Goal: Task Accomplishment & Management: Manage account settings

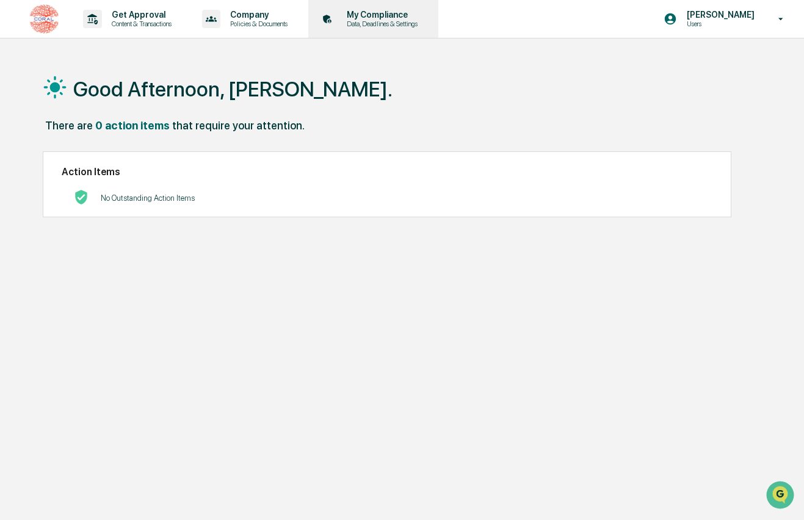
click at [424, 14] on p "My Compliance" at bounding box center [380, 15] width 87 height 10
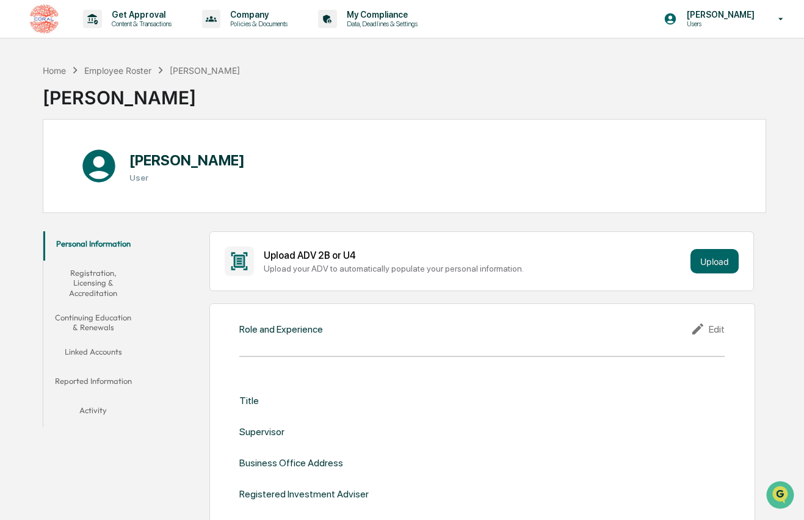
click at [103, 275] on button "Registration, Licensing & Accreditation" at bounding box center [93, 283] width 101 height 45
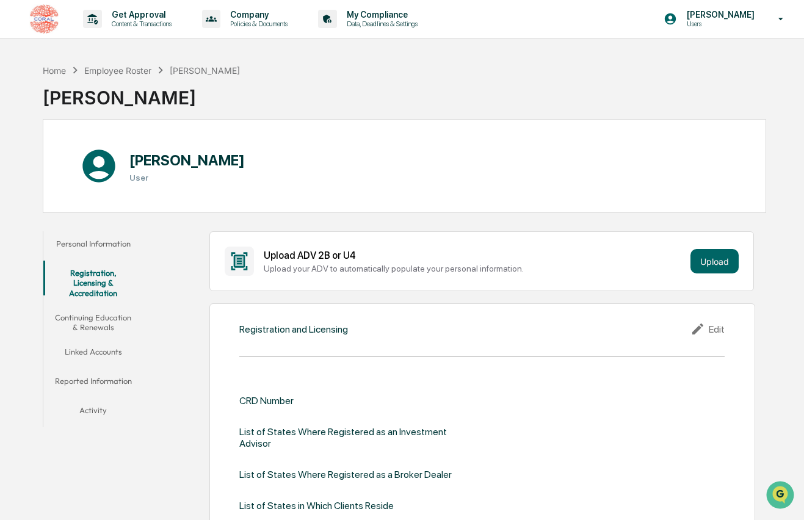
click at [104, 313] on button "Continuing Education & Renewals" at bounding box center [93, 322] width 101 height 35
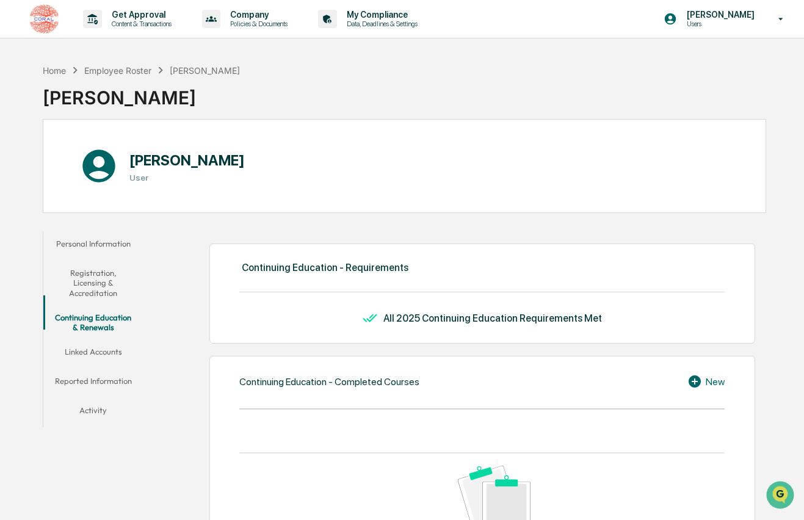
click at [106, 343] on button "Linked Accounts" at bounding box center [93, 354] width 101 height 29
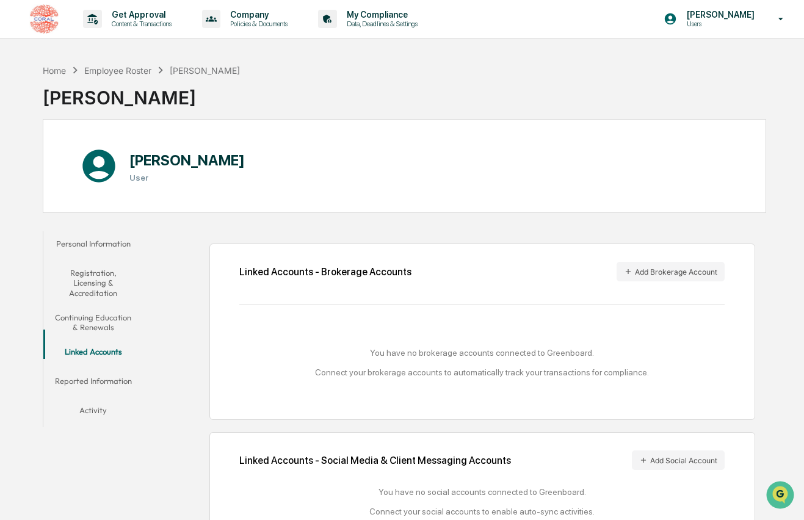
click at [114, 369] on button "Reported Information" at bounding box center [93, 383] width 101 height 29
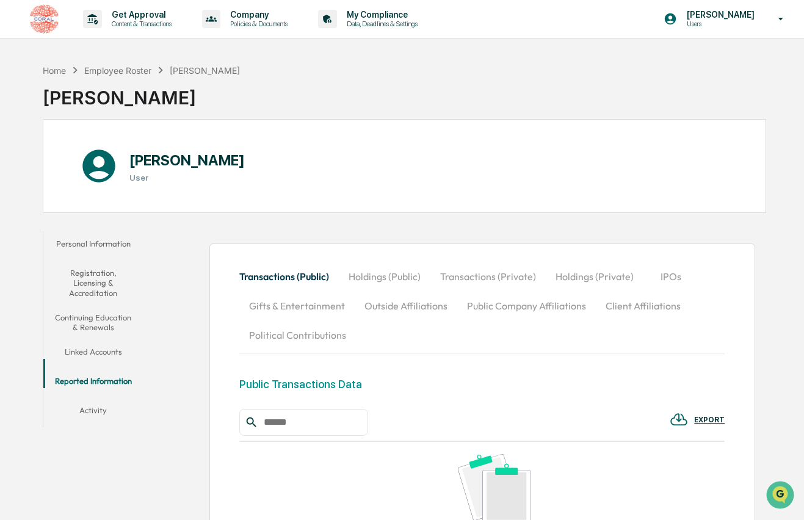
click at [107, 398] on button "Activity" at bounding box center [93, 412] width 101 height 29
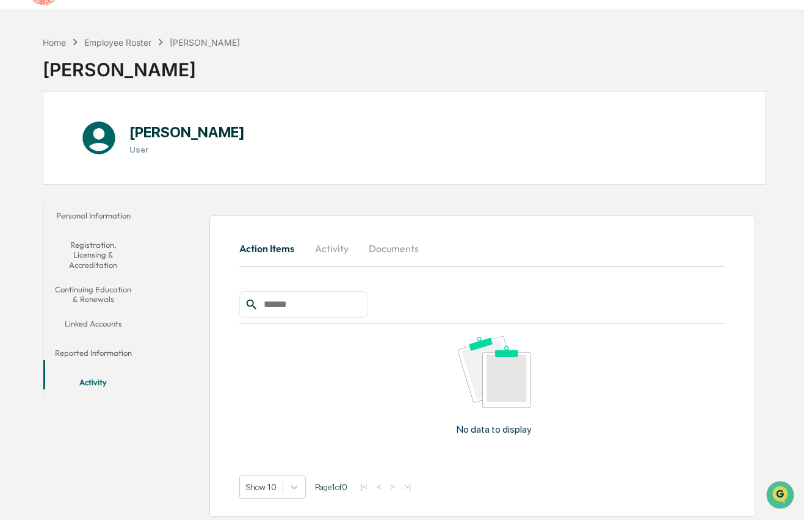
scroll to position [58, 0]
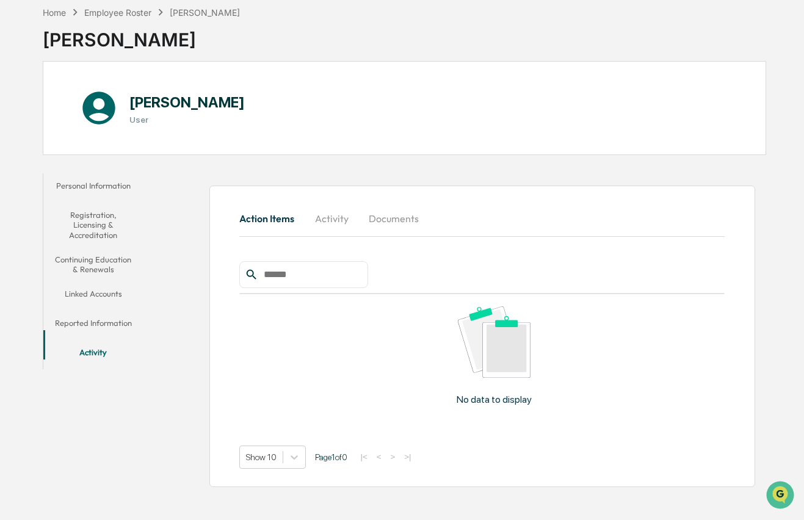
click at [98, 186] on button "Personal Information" at bounding box center [93, 187] width 101 height 29
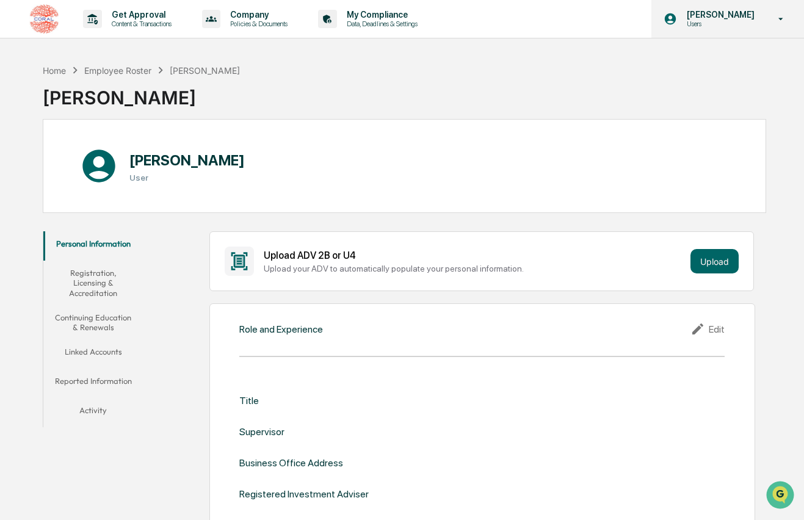
click at [778, 16] on icon at bounding box center [781, 19] width 21 height 12
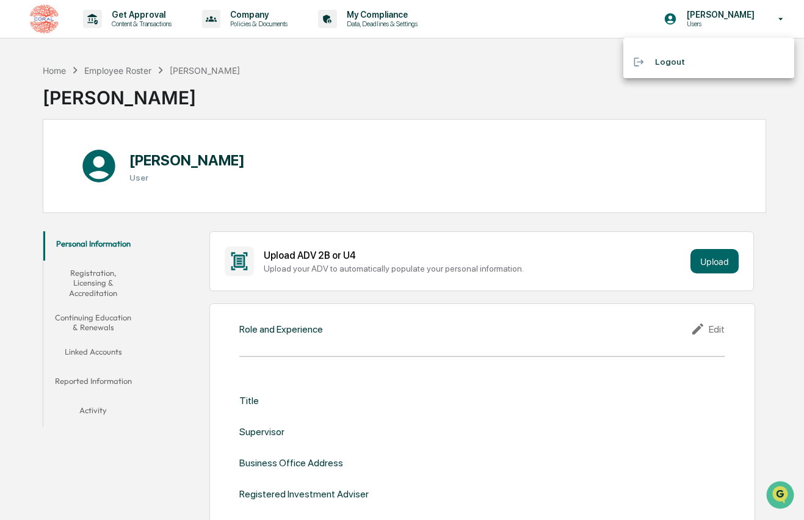
click at [517, 75] on div at bounding box center [402, 260] width 804 height 520
click at [311, 399] on div "Title" at bounding box center [482, 401] width 486 height 12
click at [383, 334] on div "Role and Experience Edit" at bounding box center [482, 329] width 486 height 15
drag, startPoint x: 426, startPoint y: 335, endPoint x: 519, endPoint y: 334, distance: 92.8
click at [518, 334] on div "Role and Experience Edit Title Supervisor Business Office Address Registered In…" at bounding box center [482, 468] width 546 height 328
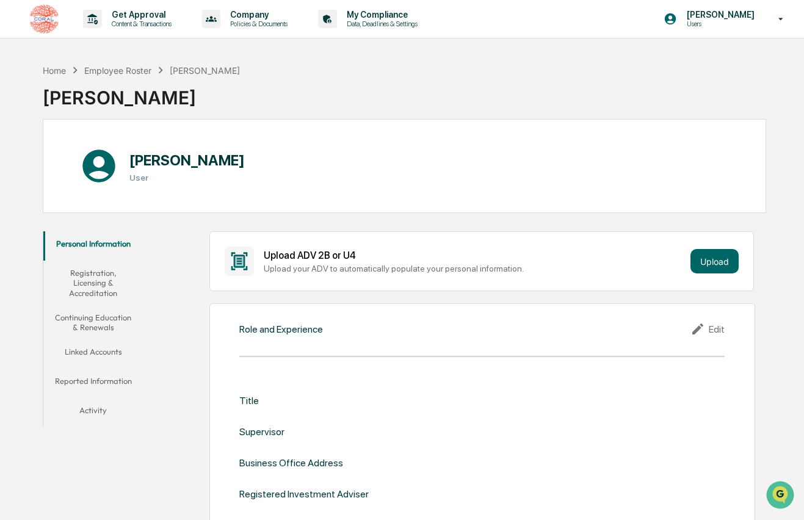
click at [717, 328] on div "Edit" at bounding box center [708, 329] width 34 height 15
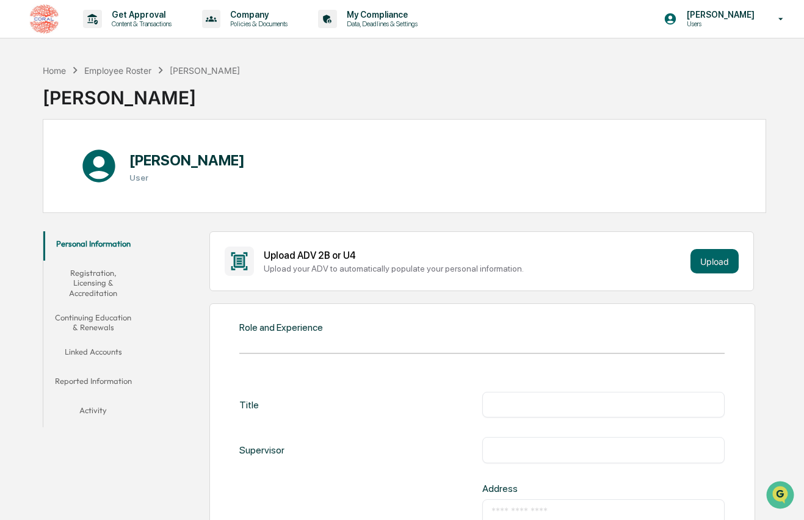
click at [509, 409] on input "text" at bounding box center [604, 405] width 224 height 12
type input "**********"
click at [706, 266] on button "Upload" at bounding box center [715, 261] width 48 height 24
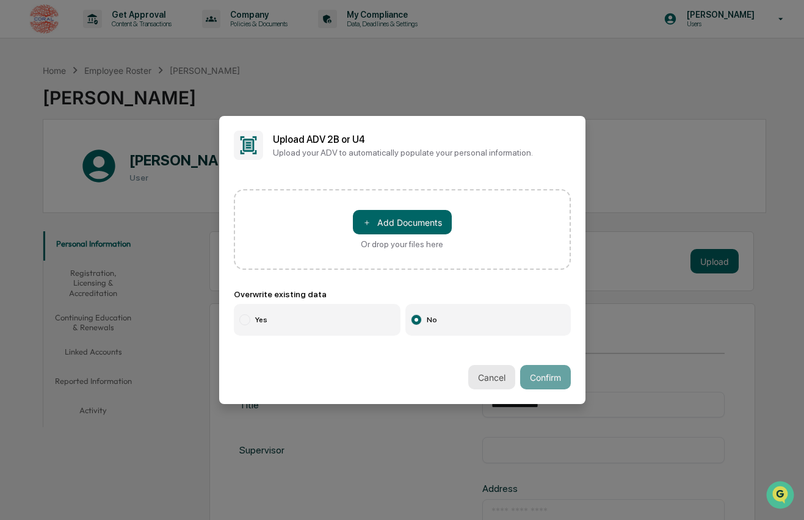
click at [489, 382] on button "Cancel" at bounding box center [491, 377] width 47 height 24
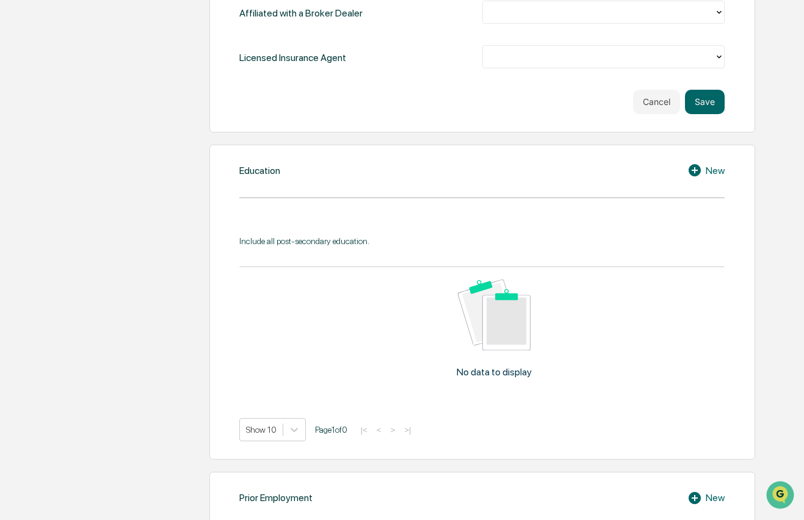
scroll to position [853, 0]
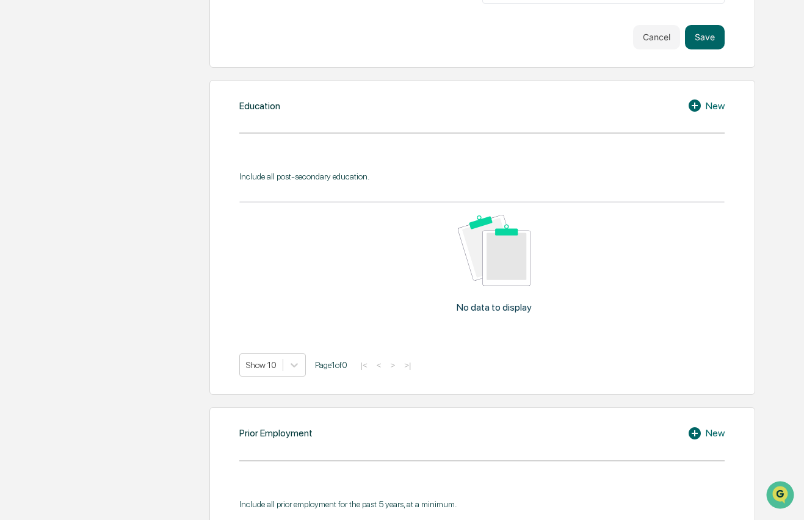
click at [707, 38] on button "Save" at bounding box center [705, 37] width 40 height 24
click at [694, 37] on button "Save" at bounding box center [705, 37] width 40 height 24
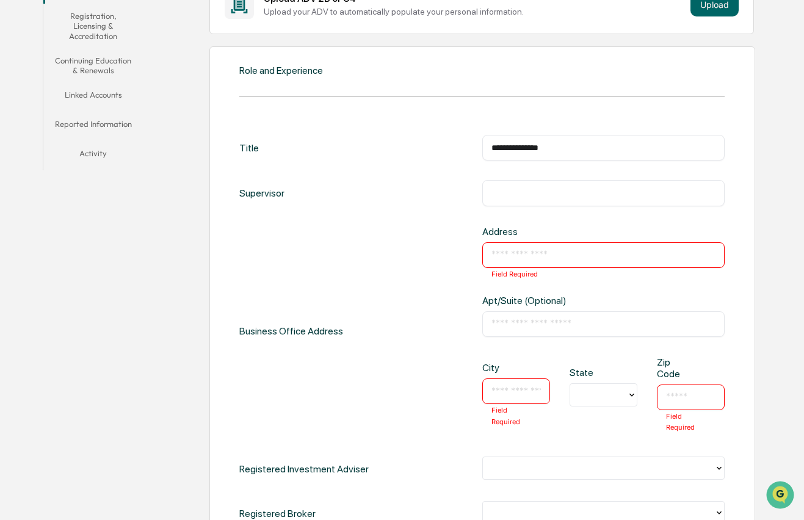
scroll to position [261, 0]
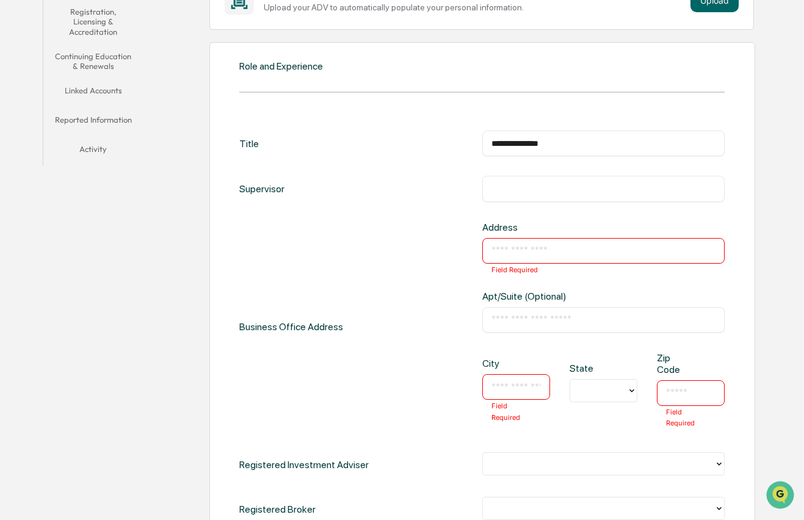
click at [551, 245] on input "text" at bounding box center [604, 251] width 224 height 12
type input "**********"
click at [528, 389] on input "text" at bounding box center [516, 387] width 49 height 12
click at [582, 250] on input "**********" at bounding box center [604, 251] width 224 height 12
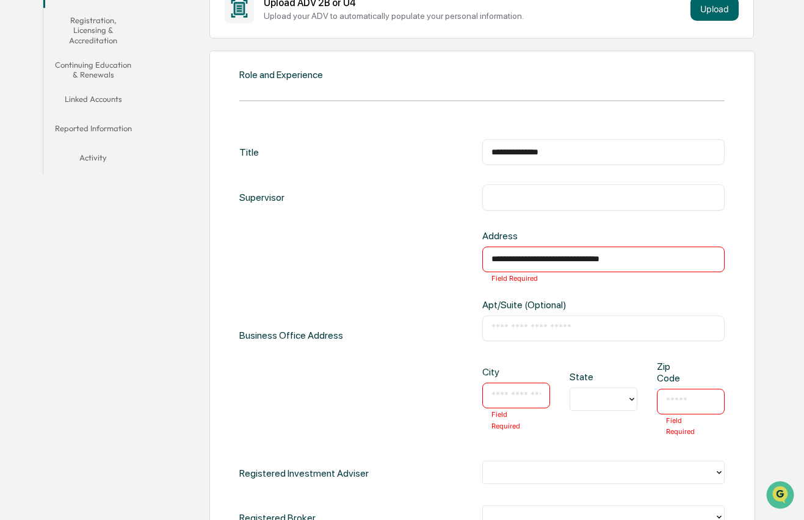
scroll to position [0, 0]
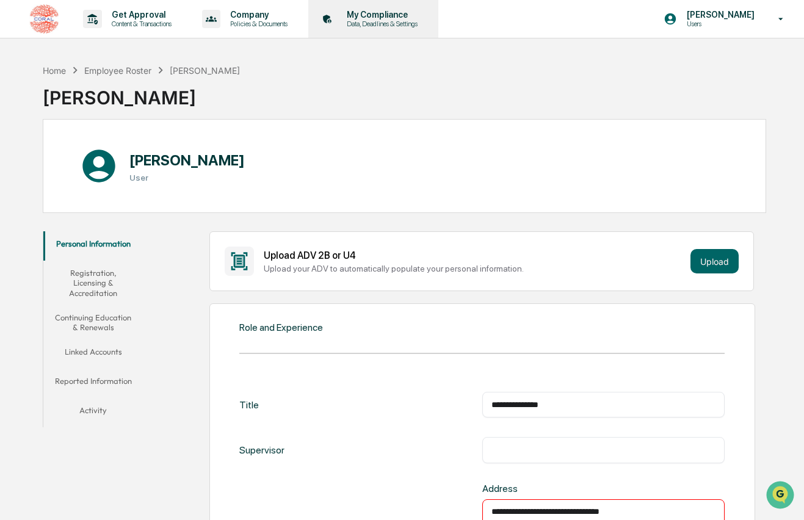
click at [406, 20] on p "Data, Deadlines & Settings" at bounding box center [380, 24] width 87 height 9
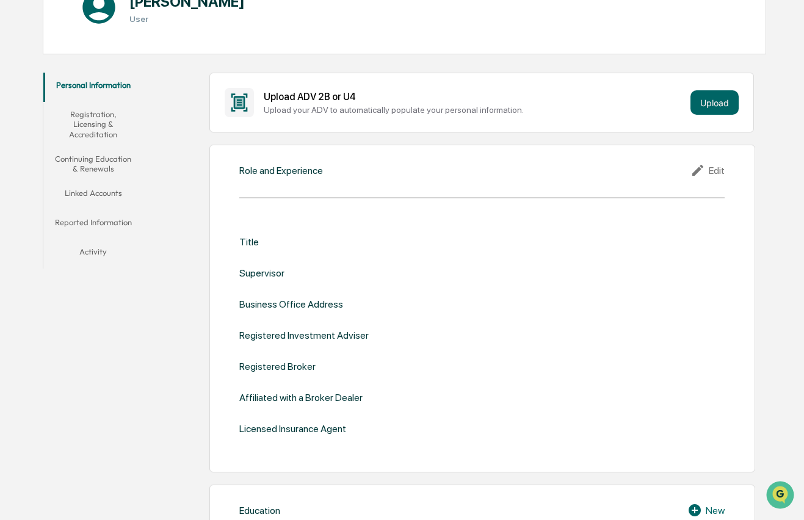
scroll to position [195, 0]
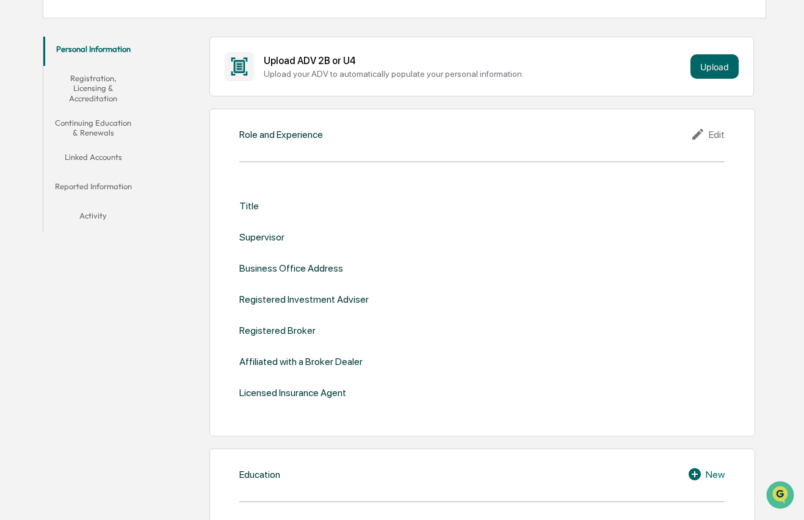
click at [712, 130] on div "Edit" at bounding box center [708, 134] width 34 height 15
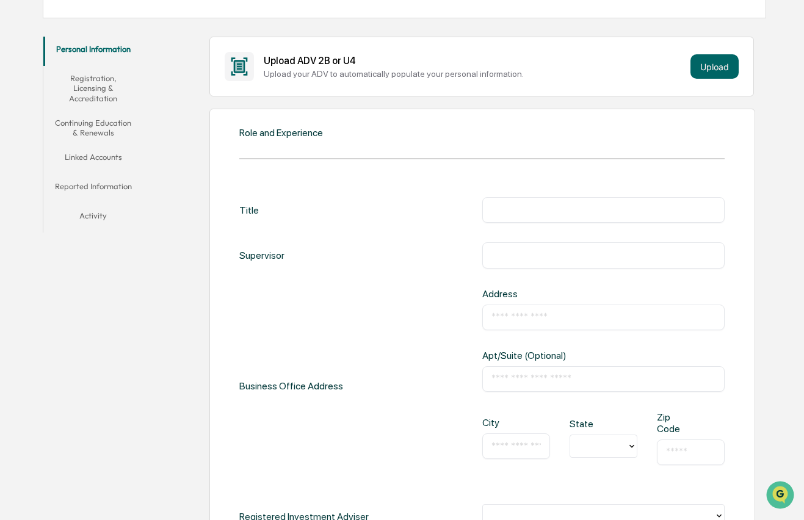
click at [524, 206] on input "text" at bounding box center [604, 210] width 224 height 12
type input "**********"
click at [542, 256] on input "text" at bounding box center [604, 255] width 224 height 12
type input "**********"
click at [534, 322] on input "text" at bounding box center [604, 317] width 224 height 12
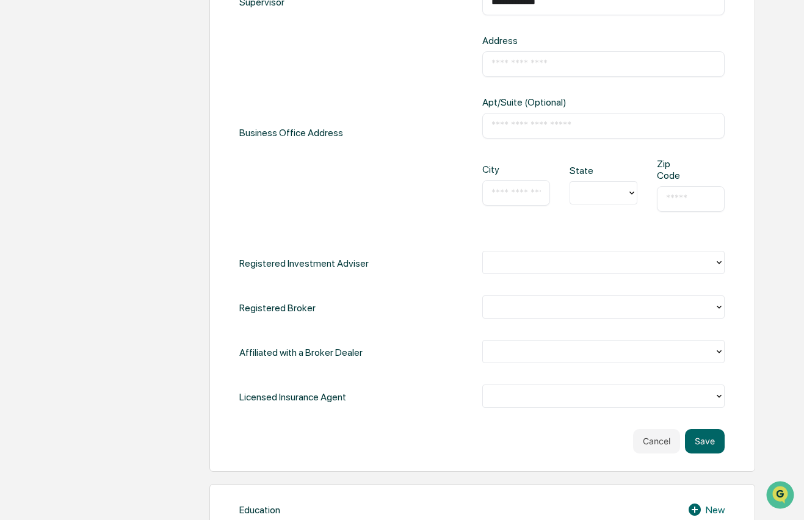
scroll to position [450, 0]
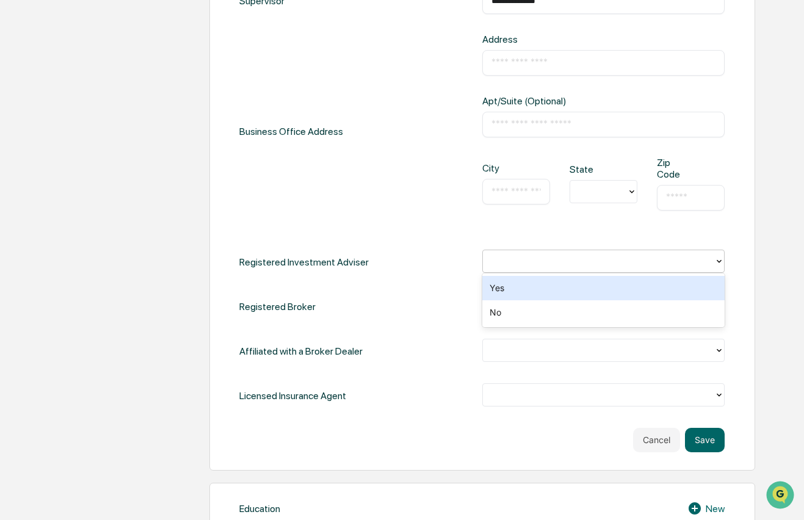
click at [715, 262] on icon at bounding box center [720, 262] width 10 height 10
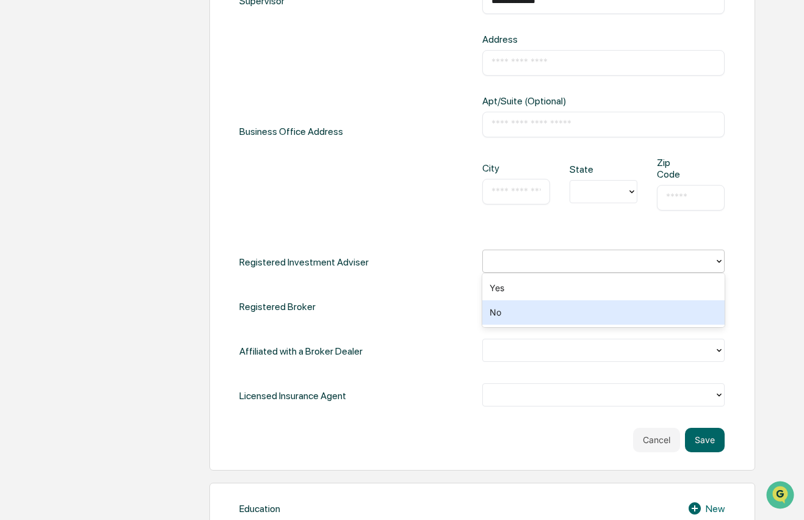
click at [608, 309] on div "No" at bounding box center [603, 312] width 242 height 24
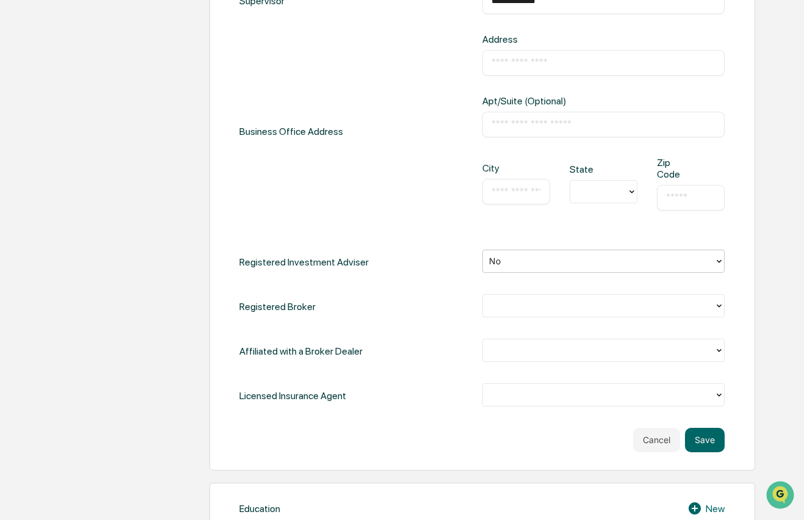
click at [703, 306] on div at bounding box center [598, 306] width 219 height 14
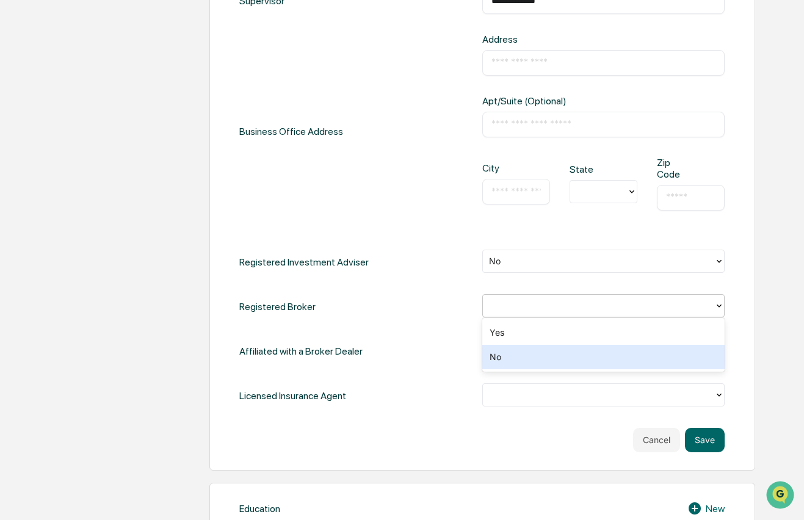
click at [642, 353] on div "No" at bounding box center [603, 357] width 242 height 24
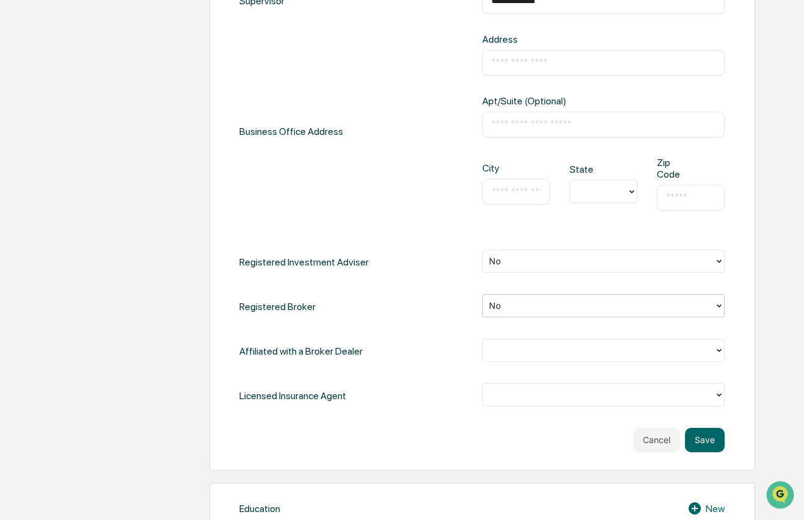
click at [705, 349] on div at bounding box center [598, 350] width 219 height 14
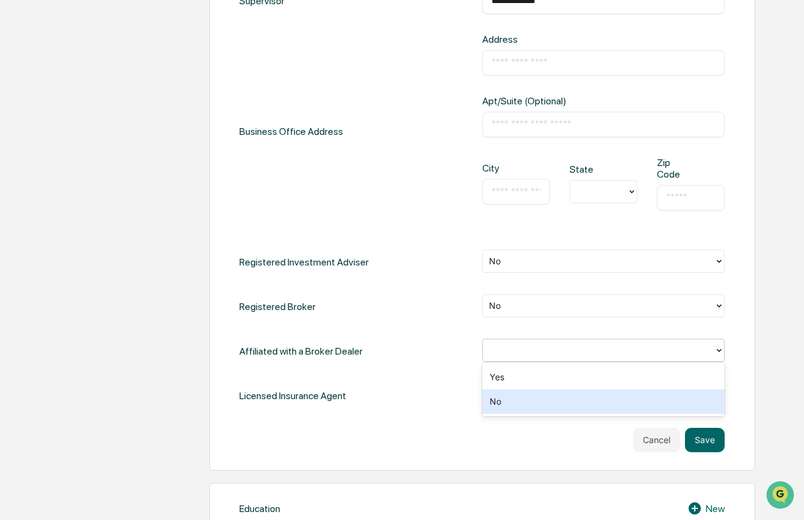
click at [558, 401] on div "No" at bounding box center [603, 402] width 242 height 24
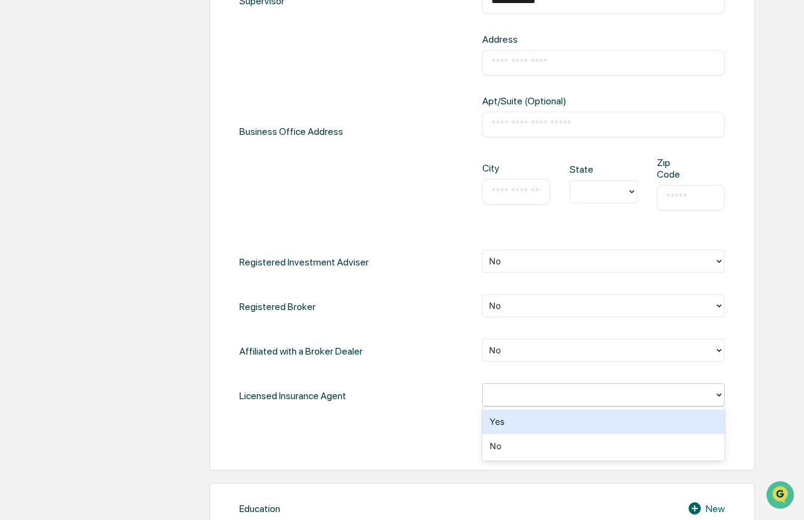
click at [679, 393] on div at bounding box center [598, 395] width 219 height 14
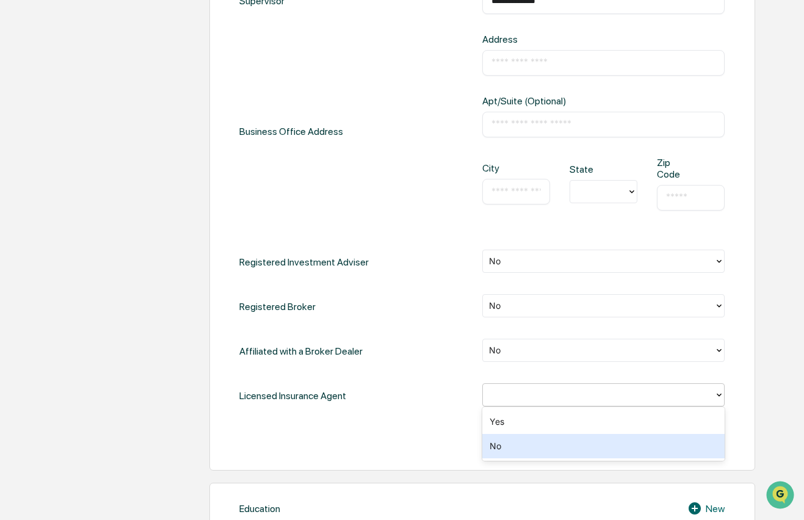
click at [536, 447] on div "No" at bounding box center [603, 446] width 242 height 24
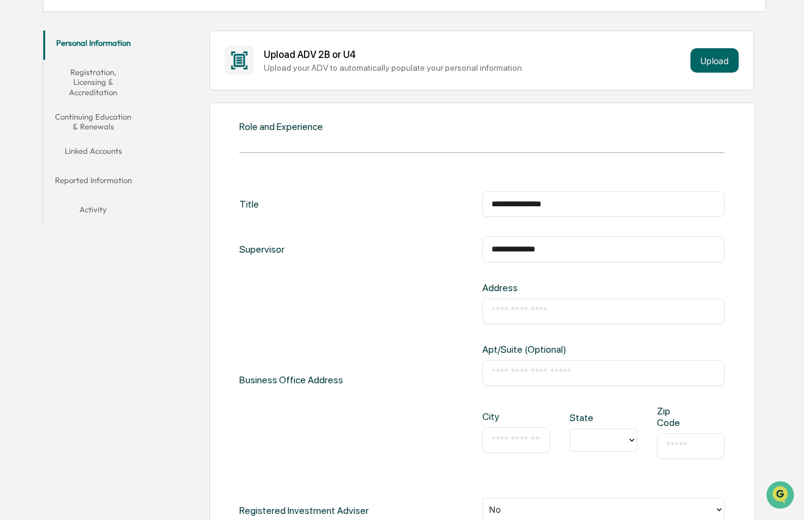
scroll to position [200, 0]
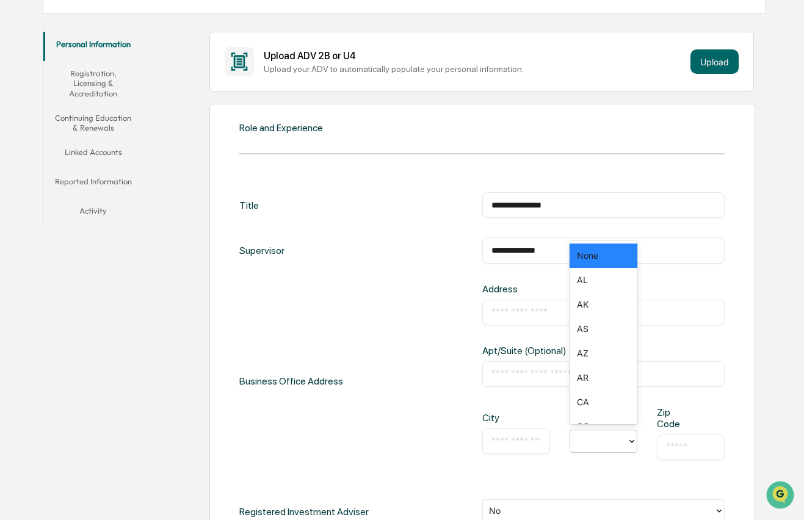
click at [635, 437] on icon at bounding box center [632, 442] width 10 height 10
click at [435, 317] on div "Business Office Address Address ​ Apt/Suite (Optional) ​ City ​ State Zip Code ​" at bounding box center [482, 381] width 486 height 197
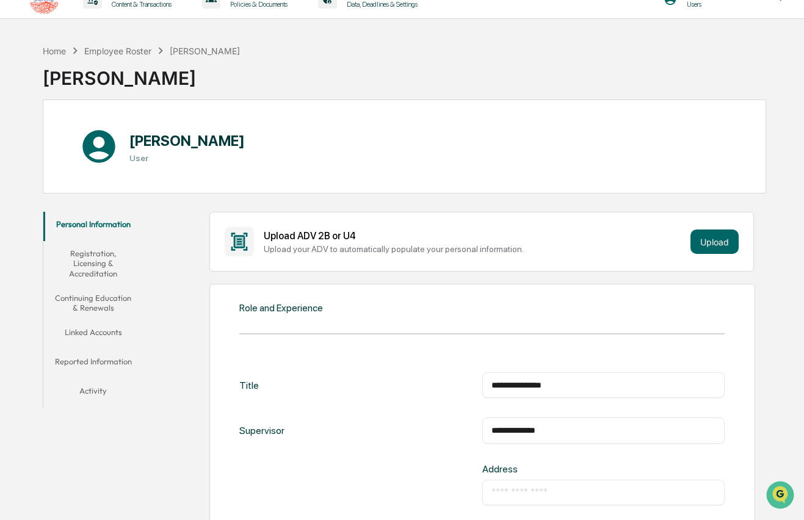
scroll to position [0, 0]
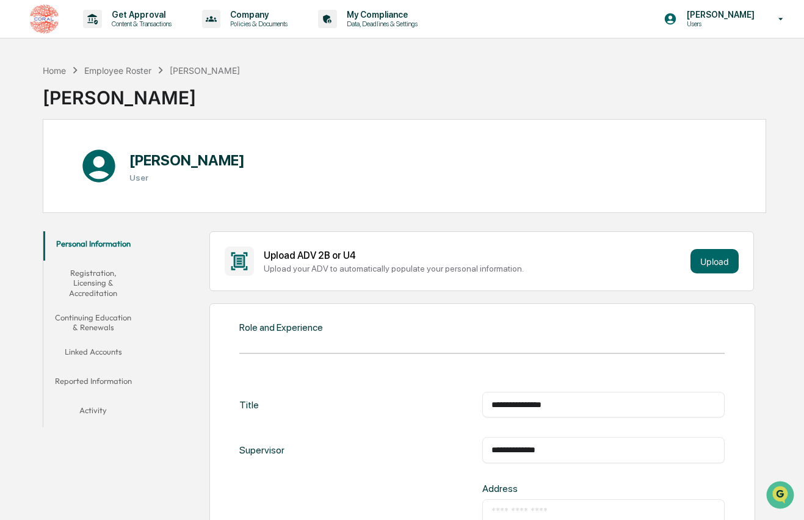
click at [105, 345] on button "Linked Accounts" at bounding box center [93, 354] width 101 height 29
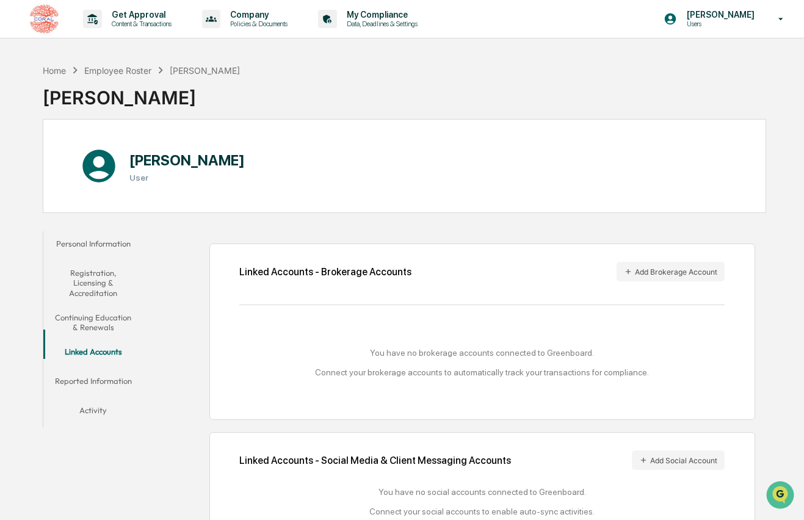
click at [109, 369] on button "Reported Information" at bounding box center [93, 383] width 101 height 29
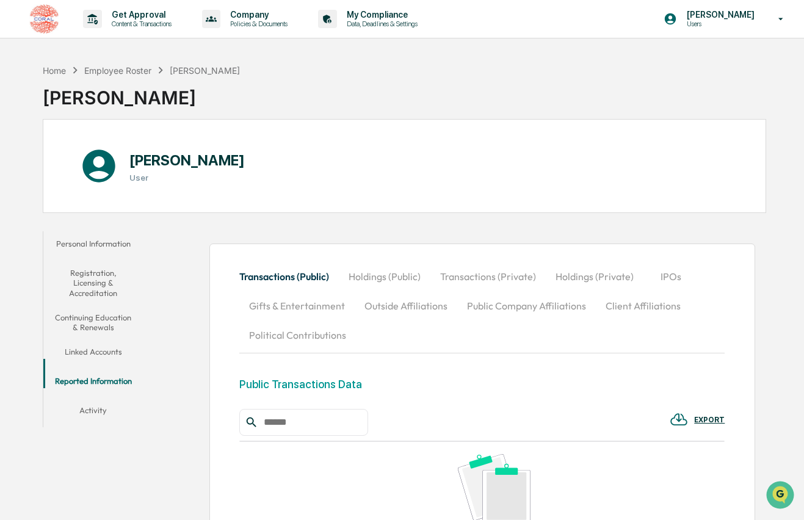
click at [112, 341] on button "Linked Accounts" at bounding box center [93, 354] width 101 height 29
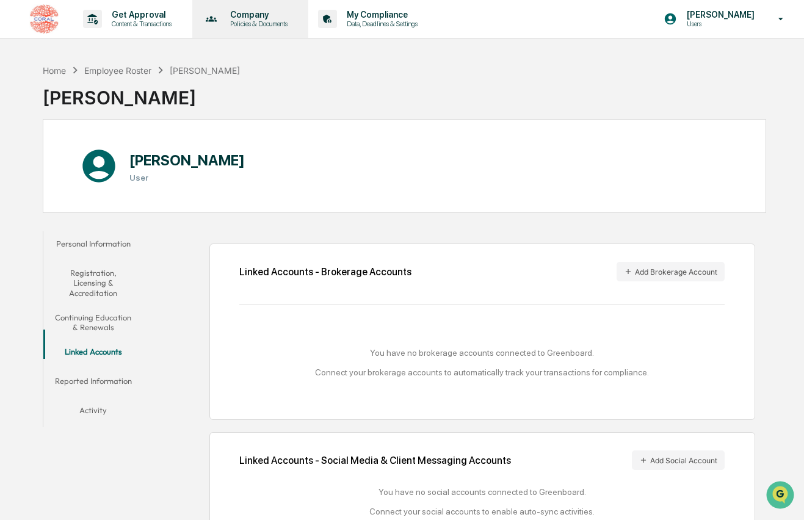
click at [264, 27] on p "Policies & Documents" at bounding box center [256, 24] width 73 height 9
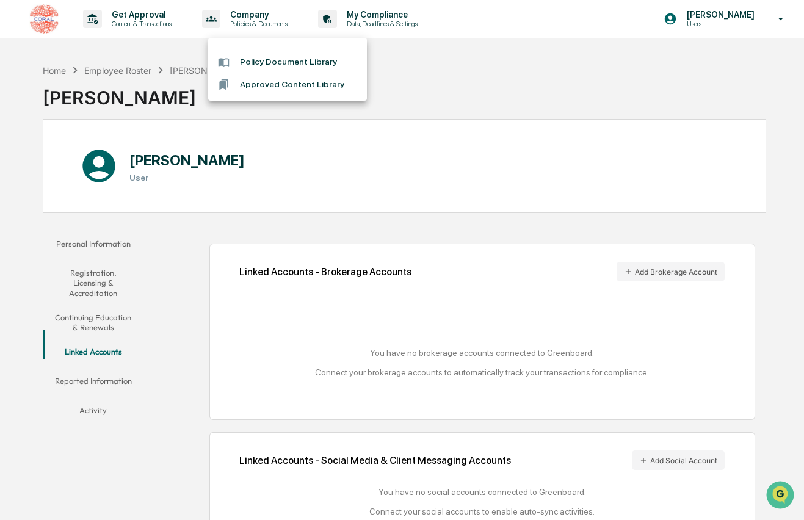
click at [412, 15] on div at bounding box center [402, 260] width 804 height 520
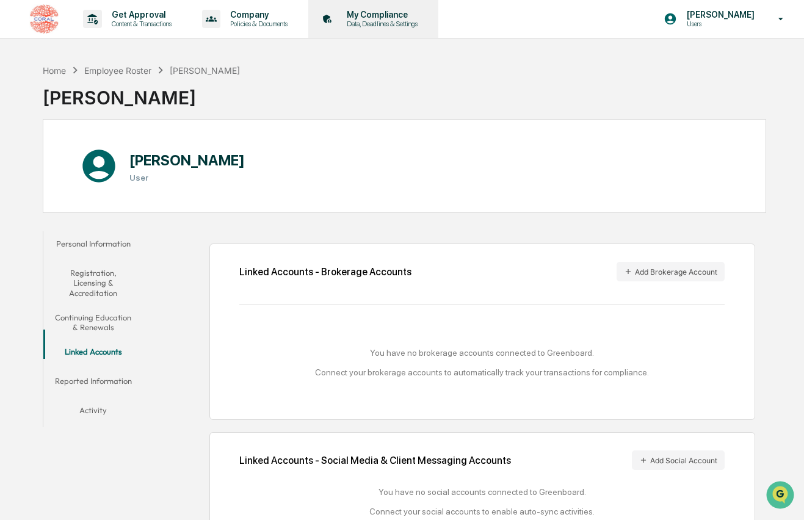
click at [405, 18] on p "My Compliance" at bounding box center [380, 15] width 87 height 10
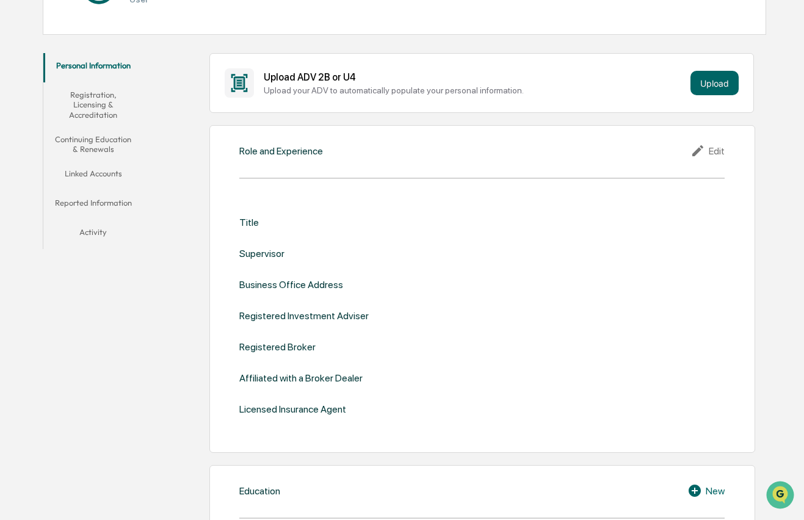
scroll to position [154, 0]
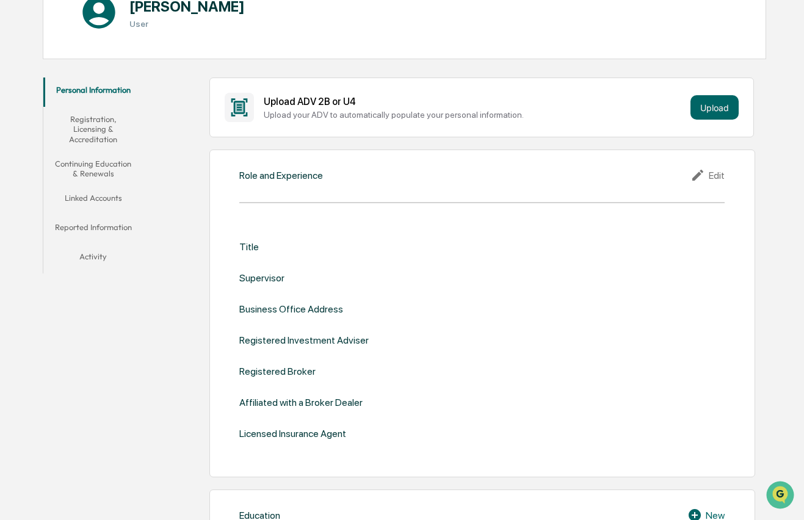
click at [721, 176] on div "Edit" at bounding box center [708, 175] width 34 height 15
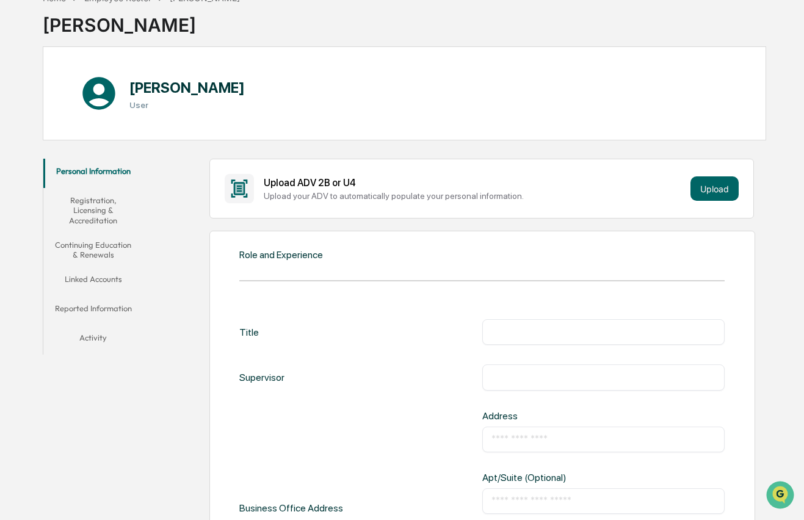
scroll to position [75, 0]
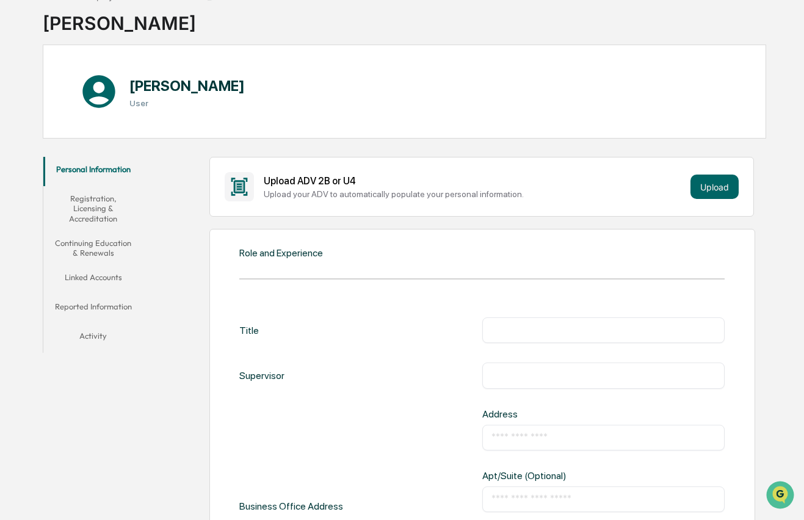
click at [503, 330] on input "text" at bounding box center [604, 330] width 224 height 12
type input "**********"
click at [534, 374] on input "text" at bounding box center [604, 375] width 224 height 12
type input "**********"
click at [542, 435] on input "text" at bounding box center [604, 438] width 224 height 12
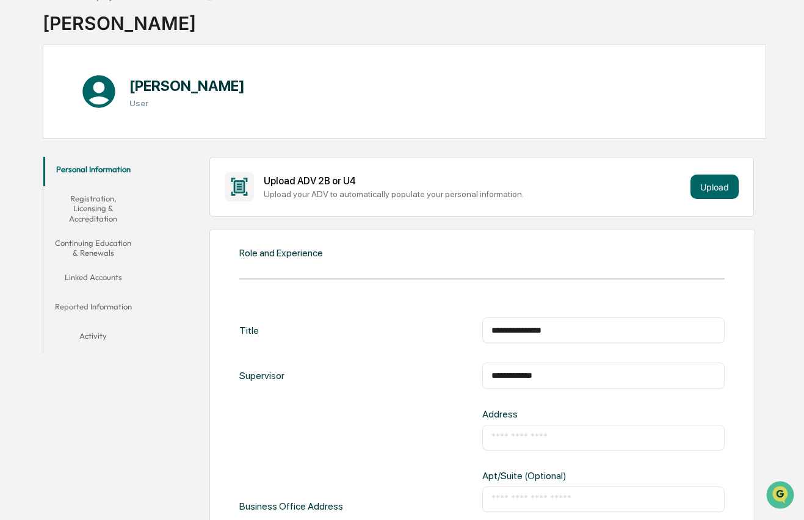
paste input "**********"
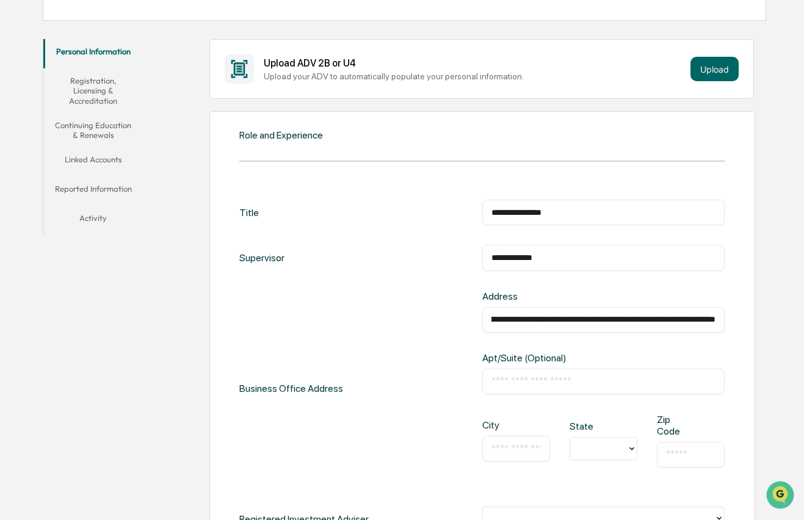
scroll to position [213, 0]
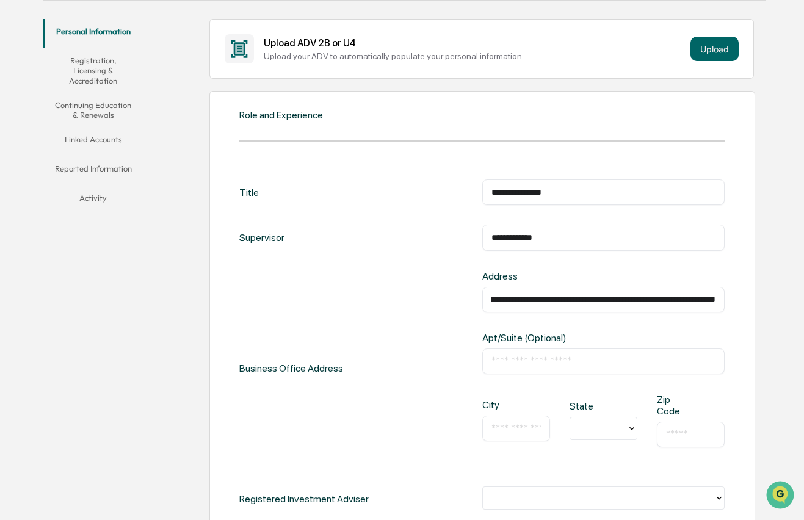
click at [582, 299] on input "**********" at bounding box center [604, 300] width 224 height 12
type input "**********"
click at [517, 423] on input "text" at bounding box center [516, 429] width 49 height 12
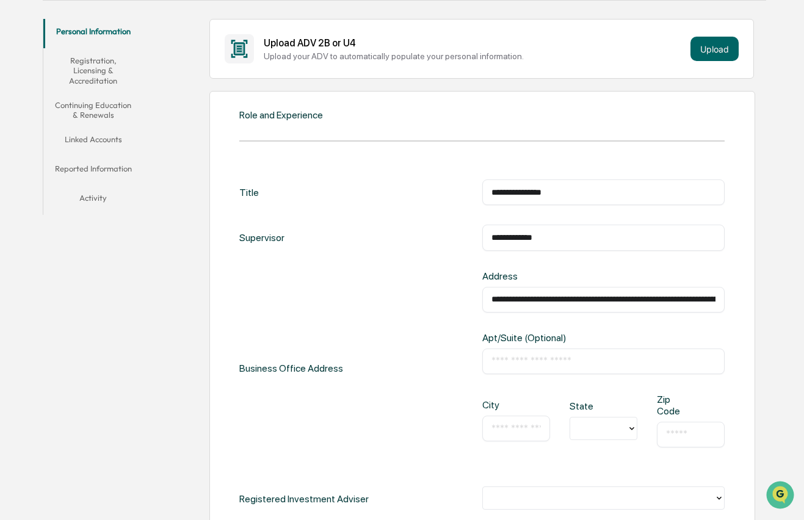
paste input "********"
type input "********"
click at [627, 424] on div at bounding box center [598, 429] width 57 height 19
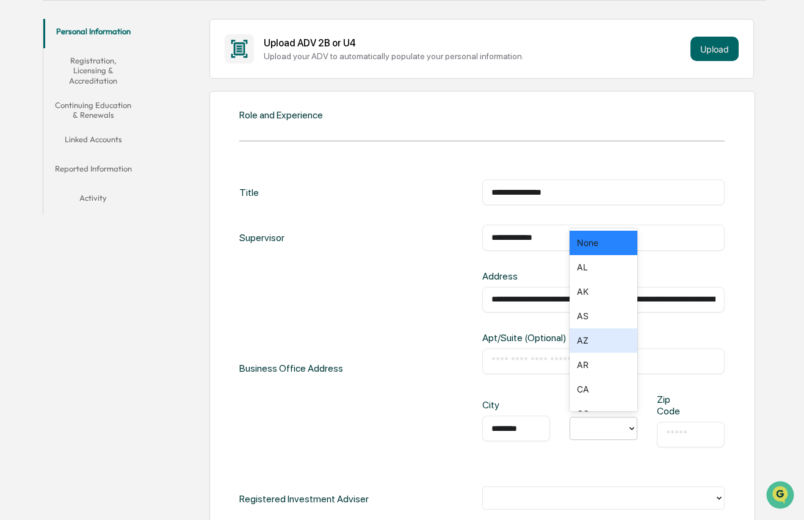
scroll to position [23, 0]
click at [592, 246] on div "AL" at bounding box center [604, 245] width 68 height 24
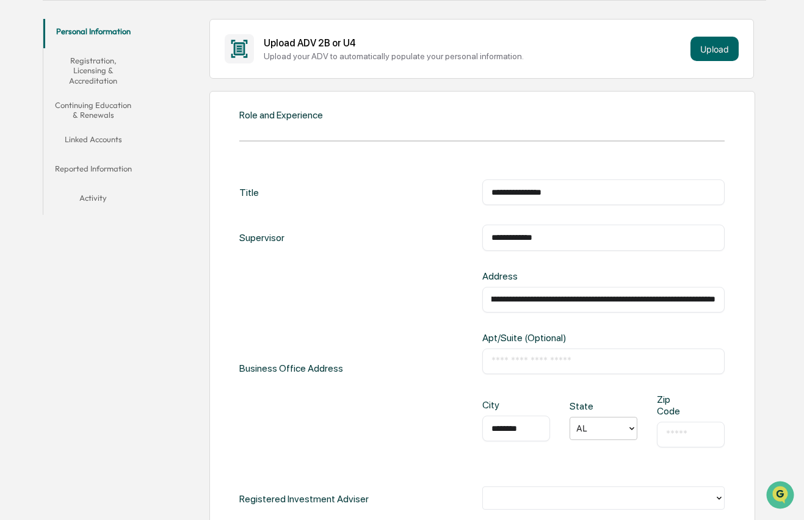
scroll to position [0, 138]
drag, startPoint x: 657, startPoint y: 300, endPoint x: 700, endPoint y: 305, distance: 43.0
click at [700, 305] on div "**********" at bounding box center [603, 300] width 242 height 26
click at [683, 432] on input "text" at bounding box center [690, 435] width 49 height 12
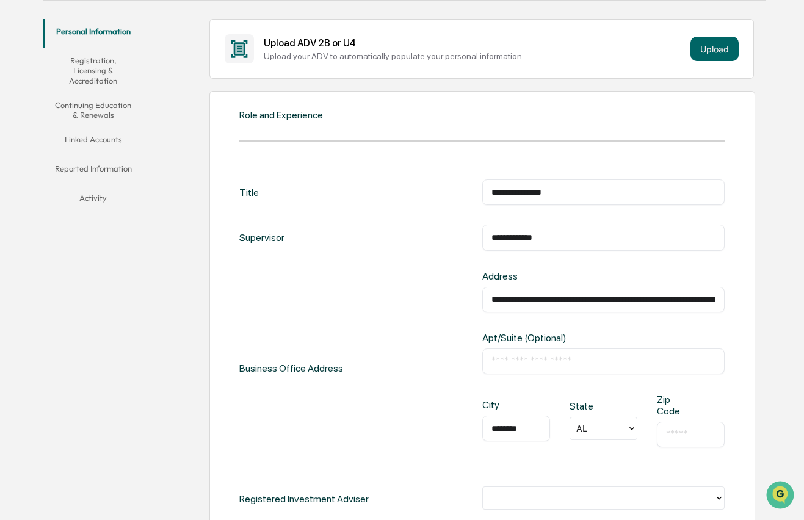
paste input "*********"
type input "*********"
drag, startPoint x: 702, startPoint y: 297, endPoint x: 716, endPoint y: 299, distance: 14.1
click at [716, 299] on div "**********" at bounding box center [603, 300] width 242 height 26
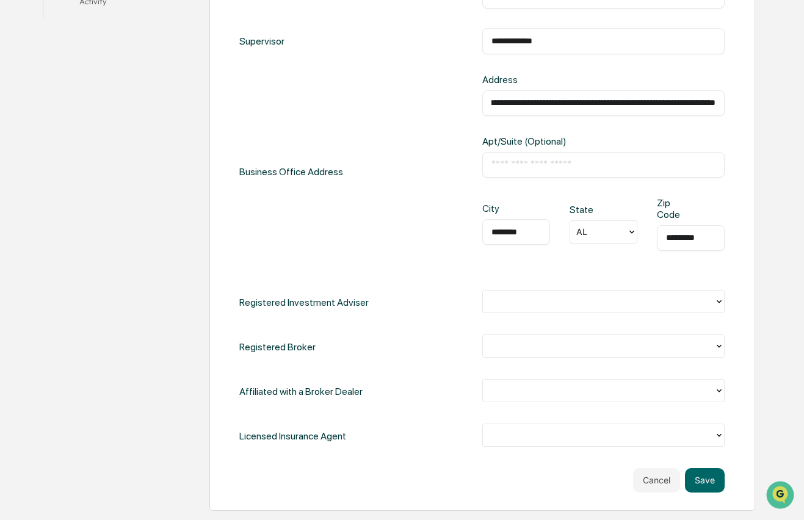
scroll to position [428, 0]
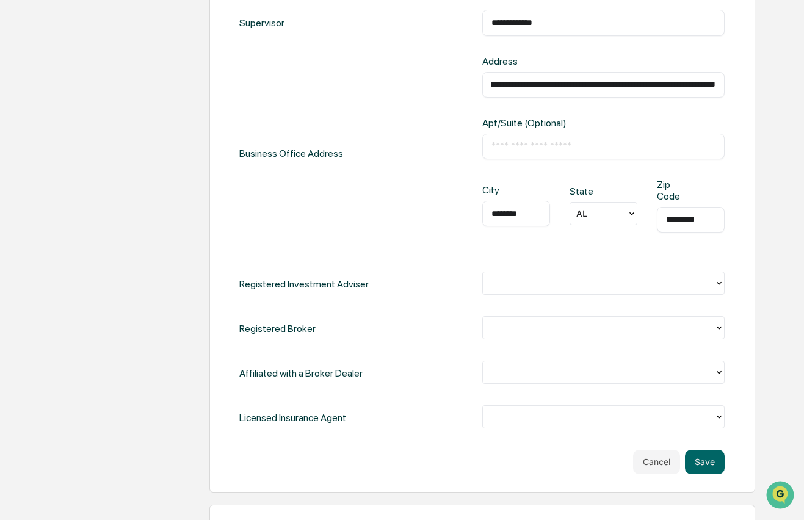
type input "**********"
click at [609, 280] on div at bounding box center [598, 283] width 219 height 14
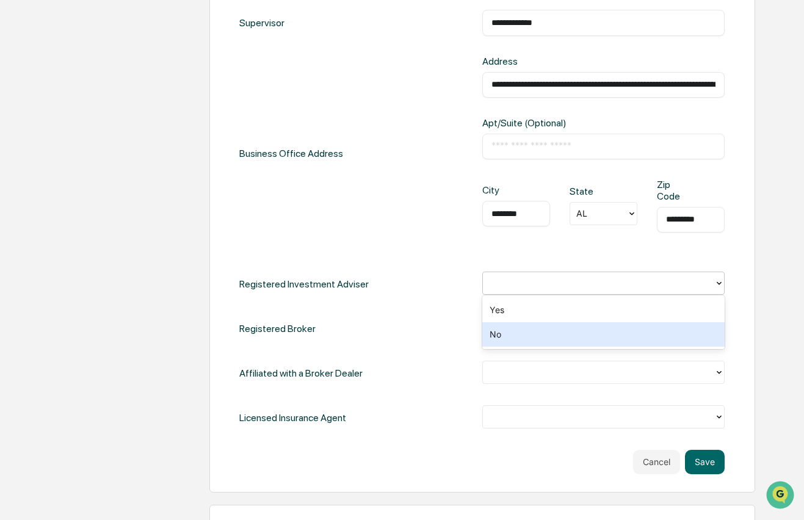
click at [530, 341] on div "No" at bounding box center [603, 334] width 242 height 24
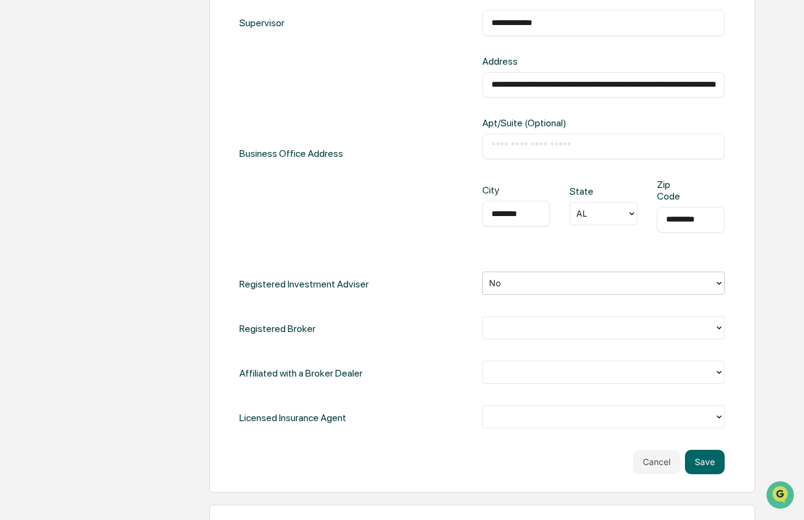
click at [625, 327] on div at bounding box center [598, 328] width 219 height 14
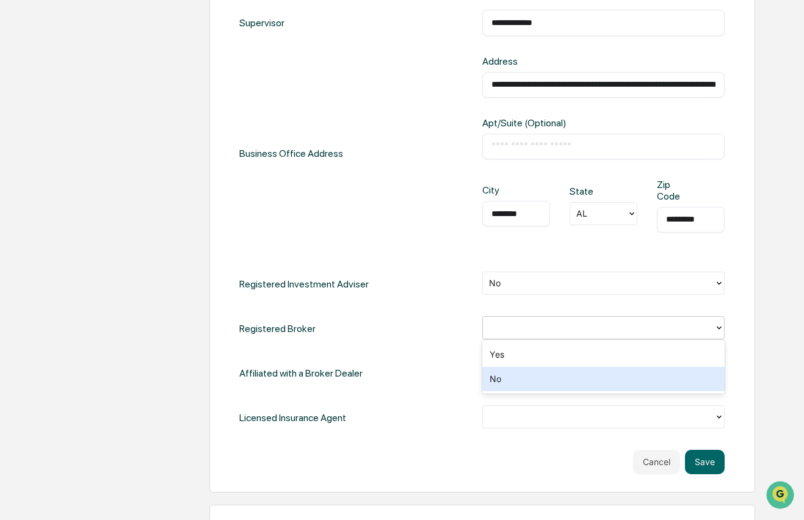
click at [534, 383] on div "No" at bounding box center [603, 379] width 242 height 24
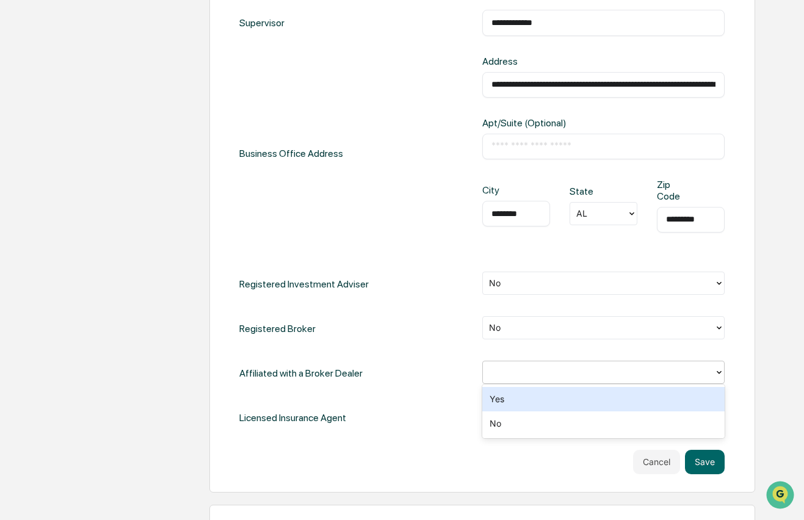
click at [617, 368] on div at bounding box center [598, 372] width 219 height 14
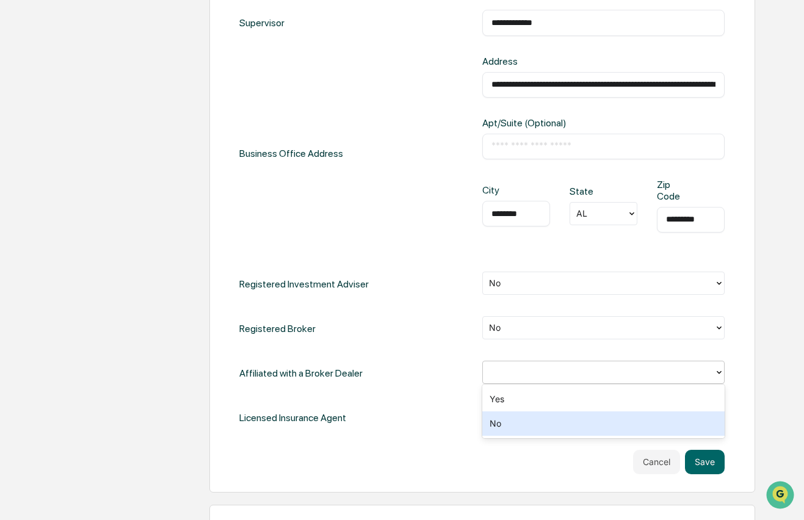
click at [508, 424] on div "No" at bounding box center [603, 424] width 242 height 24
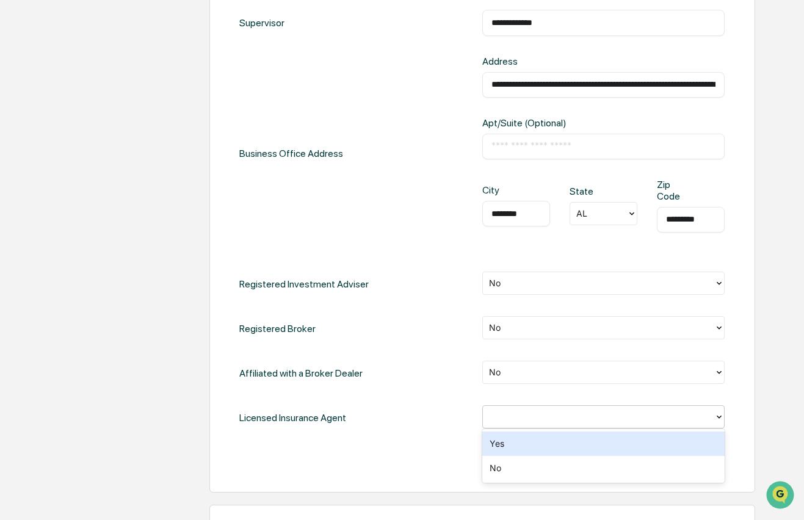
click at [584, 425] on div at bounding box center [598, 416] width 231 height 19
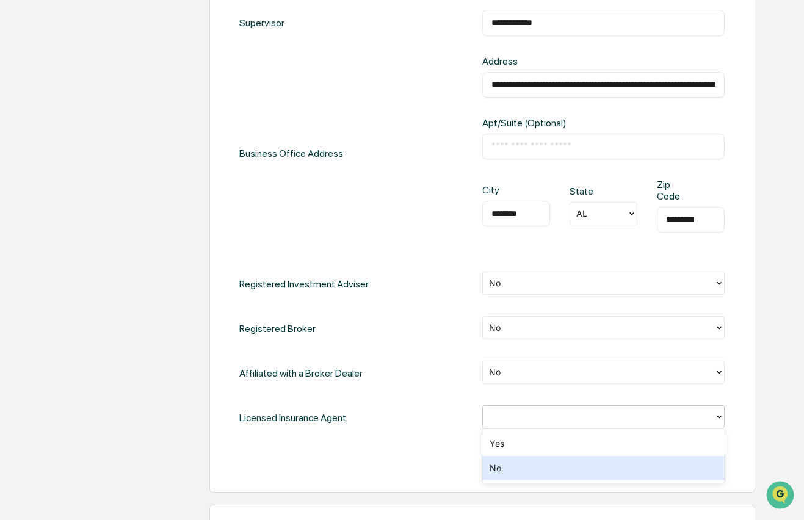
click at [540, 462] on div "No" at bounding box center [603, 468] width 242 height 24
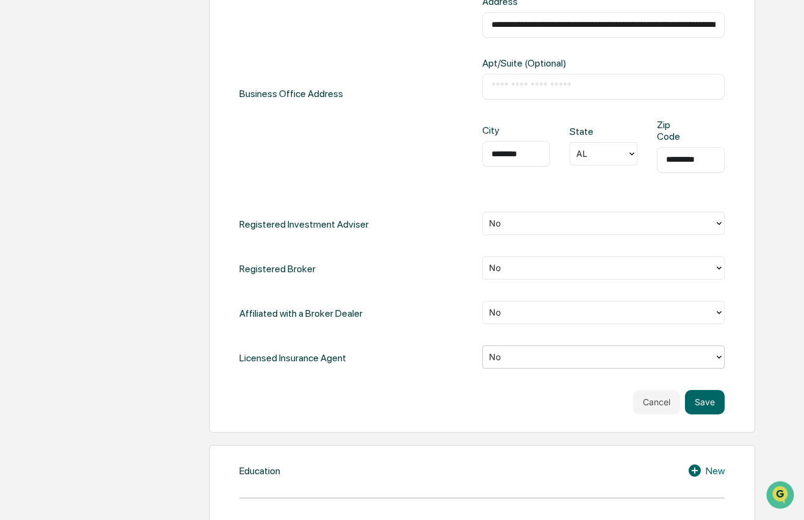
scroll to position [490, 0]
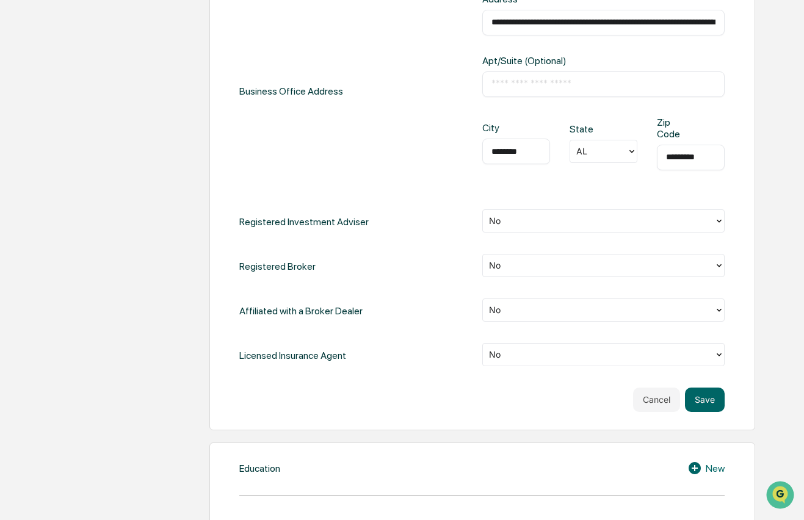
click at [726, 394] on div "**********" at bounding box center [482, 122] width 546 height 617
click at [716, 396] on button "Save" at bounding box center [705, 400] width 40 height 24
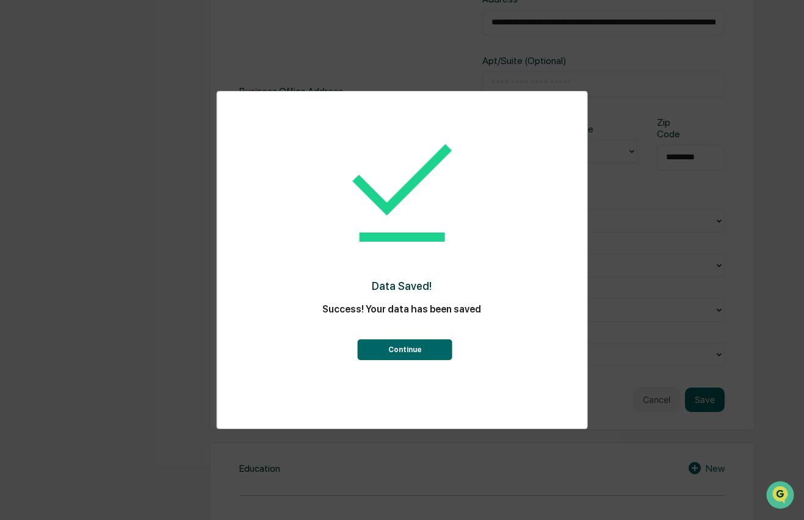
click at [432, 352] on button "Continue" at bounding box center [405, 350] width 95 height 21
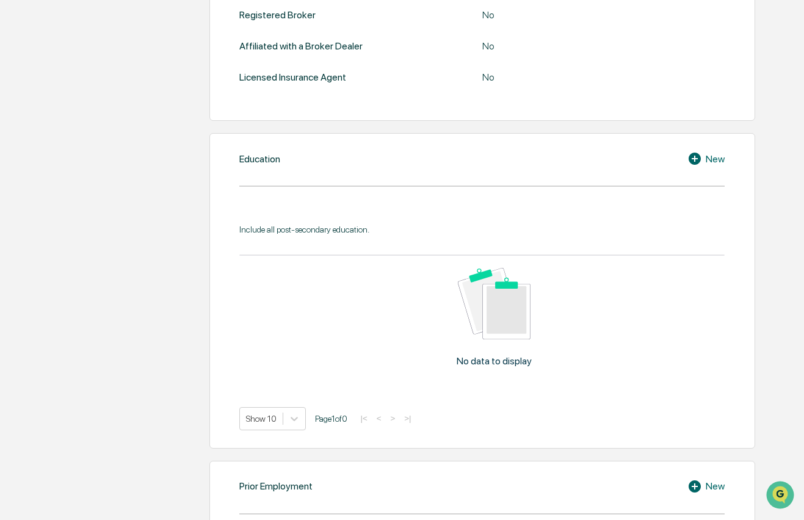
scroll to position [511, 0]
click at [361, 177] on div "Education New Include all post-secondary education. No data to display Show 10 …" at bounding box center [482, 291] width 546 height 316
click at [698, 164] on icon at bounding box center [695, 158] width 12 height 12
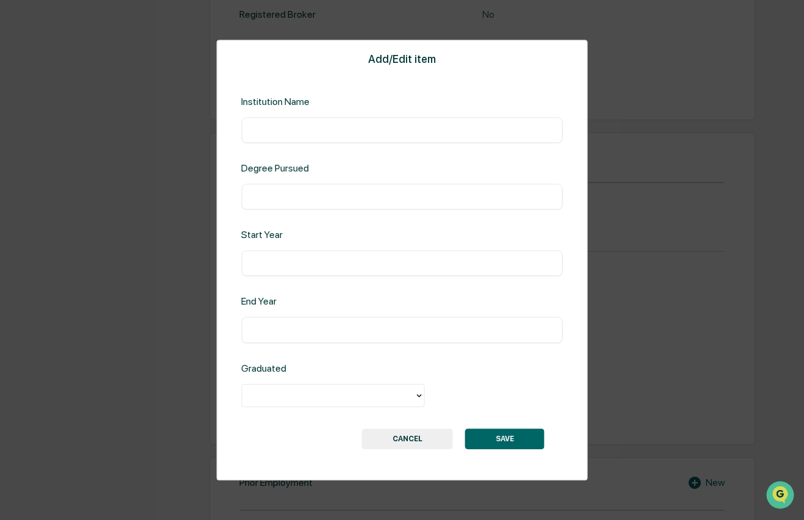
click at [349, 136] on input "text" at bounding box center [402, 130] width 304 height 12
click at [420, 440] on button "CANCEL" at bounding box center [407, 439] width 91 height 21
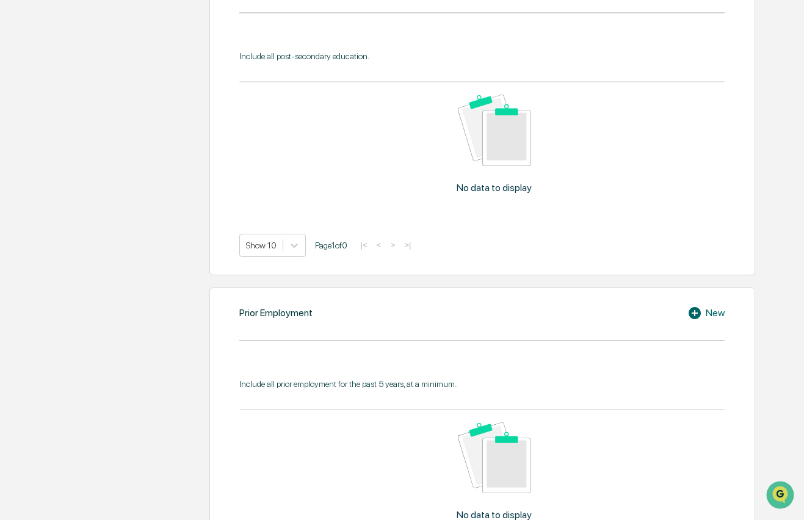
scroll to position [688, 0]
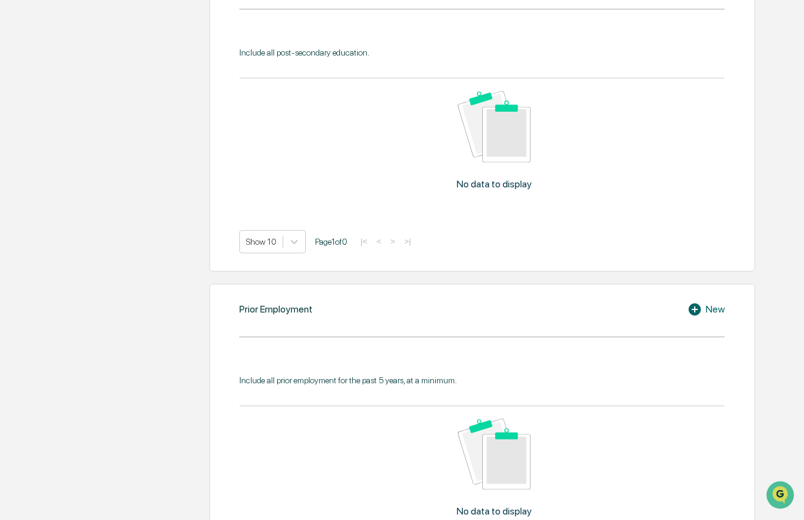
click at [694, 317] on icon at bounding box center [697, 309] width 18 height 15
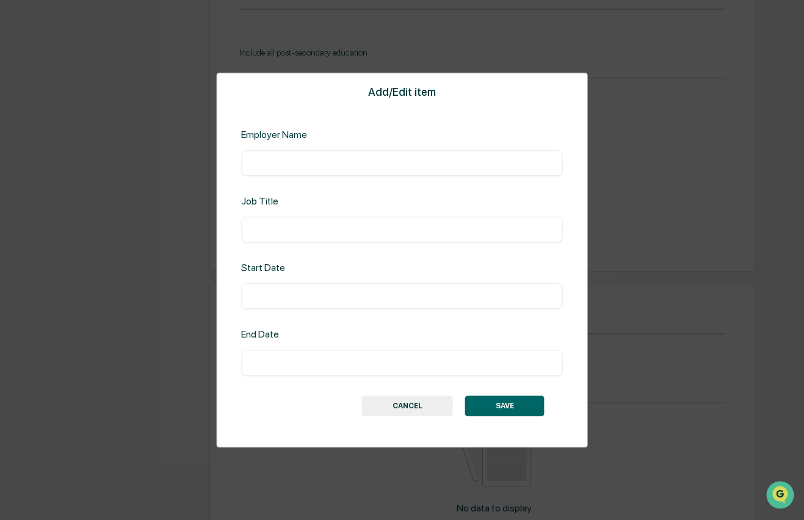
click at [348, 164] on input "text" at bounding box center [402, 163] width 304 height 12
type input "*"
type input "**********"
click at [330, 222] on div "​" at bounding box center [402, 230] width 322 height 26
click at [326, 231] on input "text" at bounding box center [402, 230] width 304 height 12
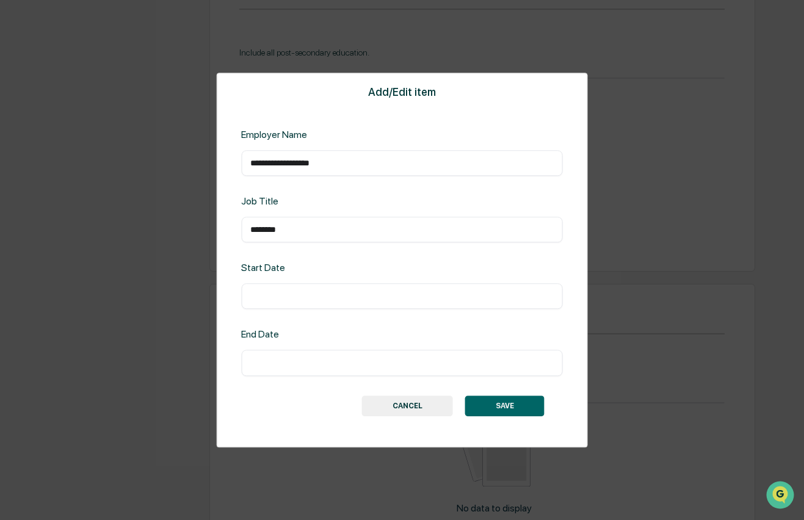
type input "********"
click at [321, 297] on input "text" at bounding box center [402, 297] width 304 height 12
type input "**********"
click at [324, 362] on input "text" at bounding box center [402, 363] width 304 height 12
type input "**********"
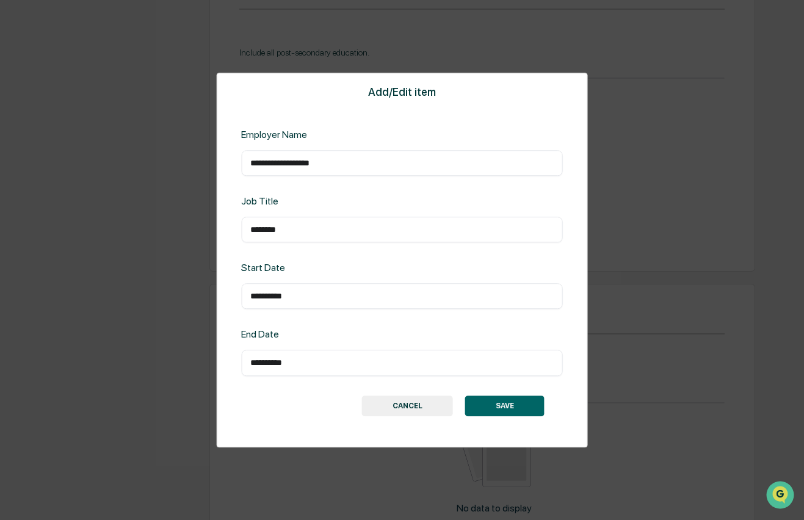
click at [499, 403] on button "SAVE" at bounding box center [504, 406] width 79 height 21
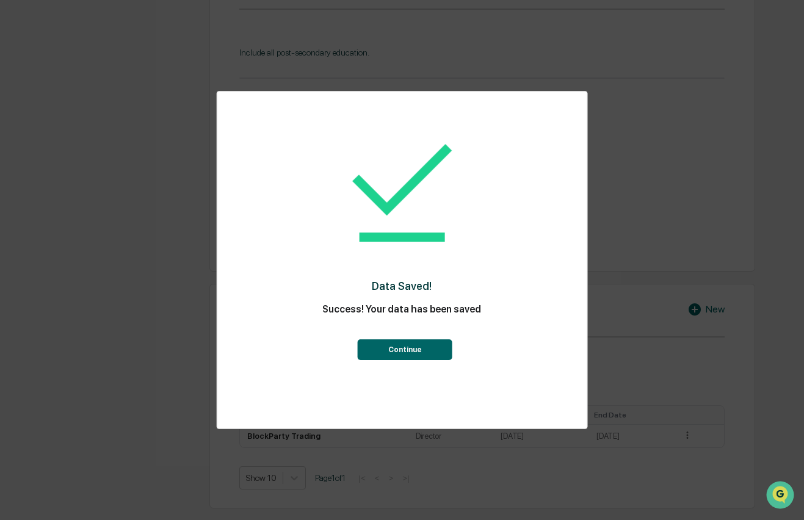
click at [410, 351] on button "Continue" at bounding box center [405, 350] width 95 height 21
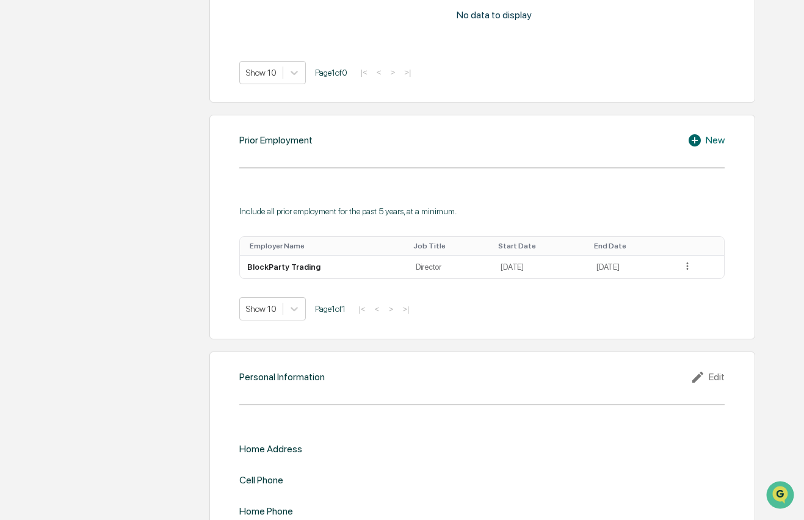
scroll to position [907, 0]
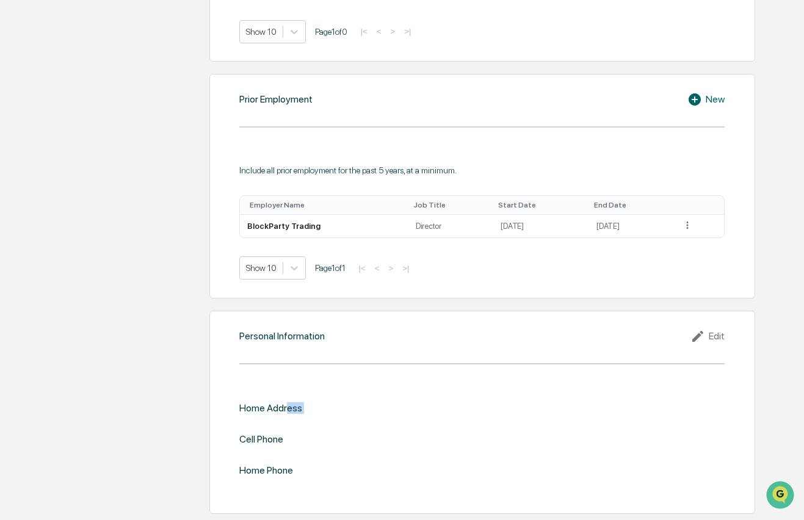
drag, startPoint x: 291, startPoint y: 408, endPoint x: 513, endPoint y: 390, distance: 222.5
click at [510, 390] on div "Home Address Cell Phone Home Phone" at bounding box center [482, 440] width 486 height 112
click at [715, 335] on div "Edit" at bounding box center [708, 336] width 34 height 15
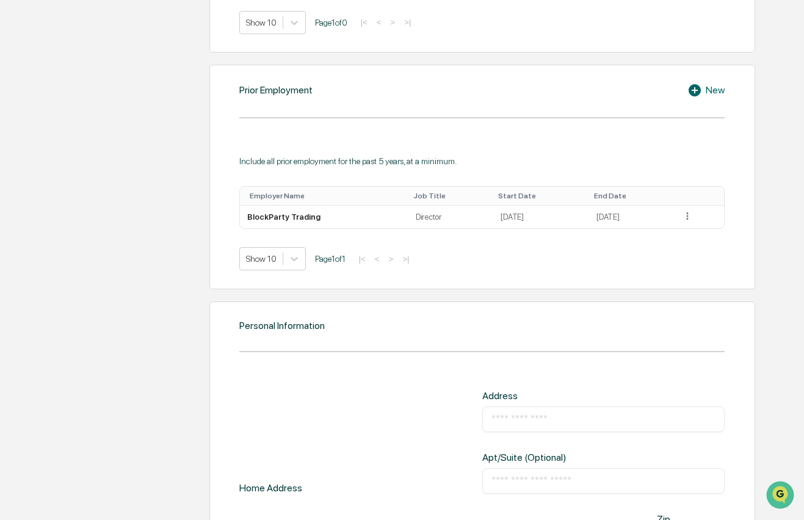
click at [519, 424] on input "text" at bounding box center [604, 419] width 224 height 12
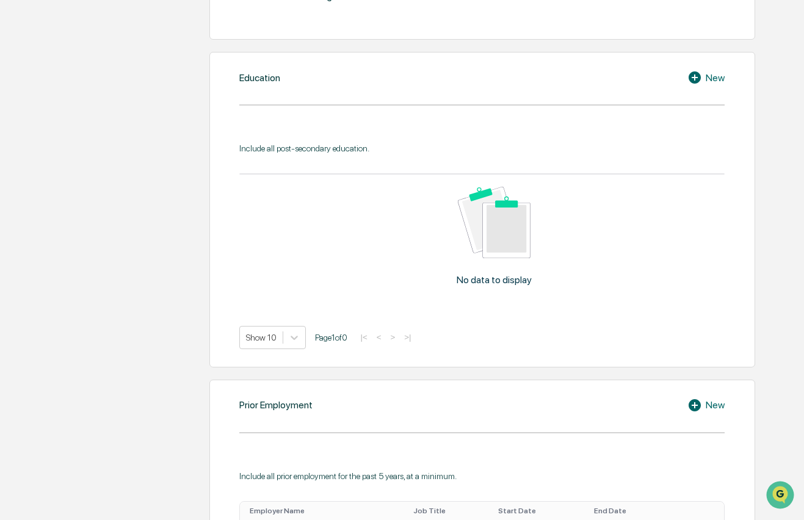
scroll to position [583, 0]
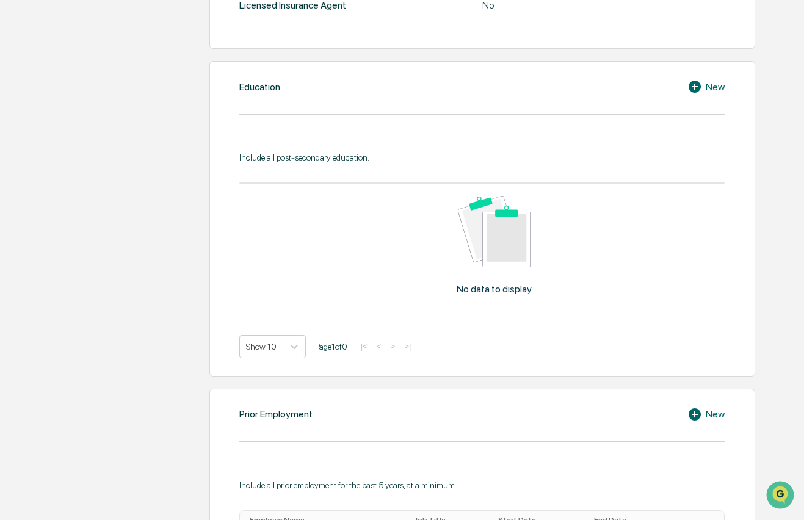
click at [704, 94] on icon at bounding box center [697, 86] width 18 height 15
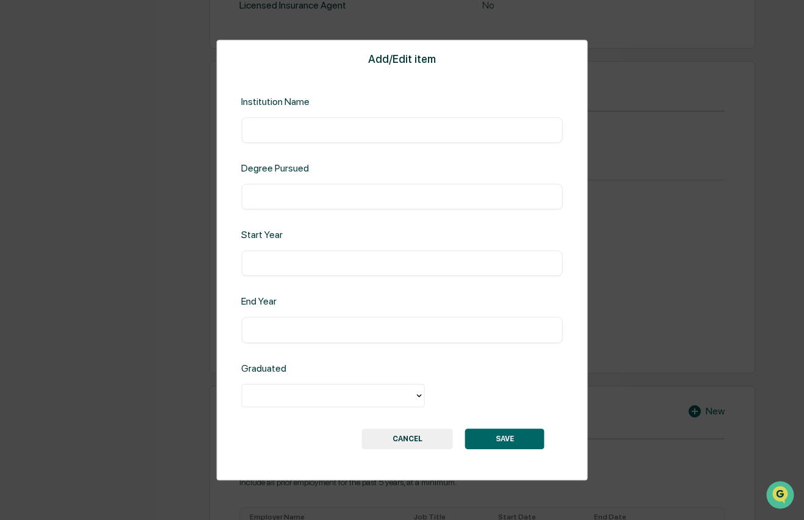
click at [374, 136] on div "​" at bounding box center [402, 130] width 322 height 26
type input "*"
click at [412, 442] on button "CANCEL" at bounding box center [407, 439] width 91 height 21
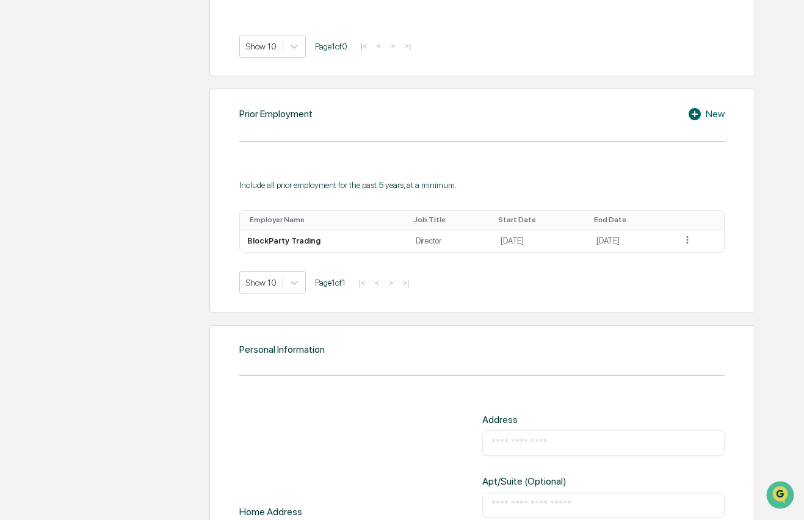
scroll to position [976, 0]
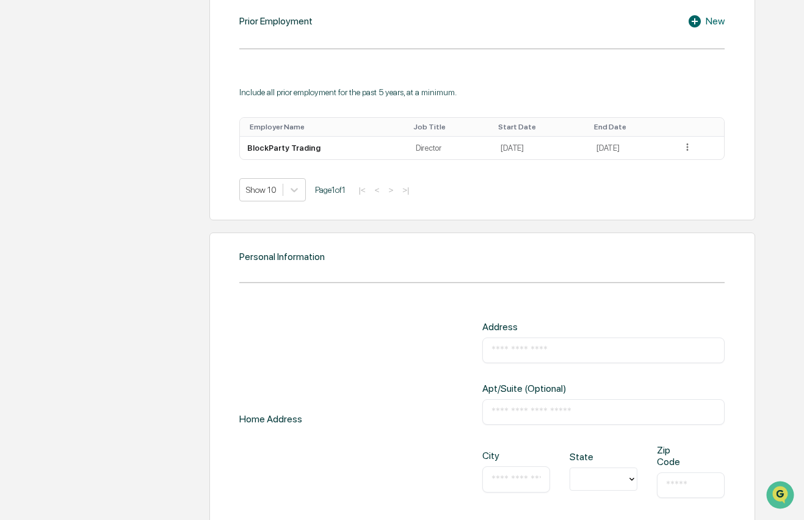
click at [517, 363] on div "​" at bounding box center [603, 351] width 242 height 26
click at [544, 346] on div "Address ​" at bounding box center [603, 342] width 242 height 42
click at [537, 355] on input "text" at bounding box center [604, 350] width 224 height 12
type input "**********"
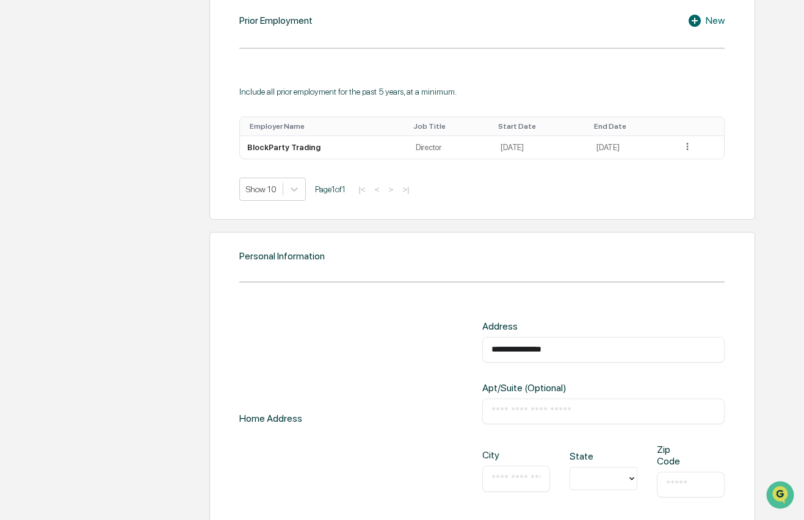
click at [515, 485] on input "text" at bounding box center [516, 479] width 49 height 12
type input "**********"
click at [633, 484] on icon at bounding box center [632, 479] width 10 height 10
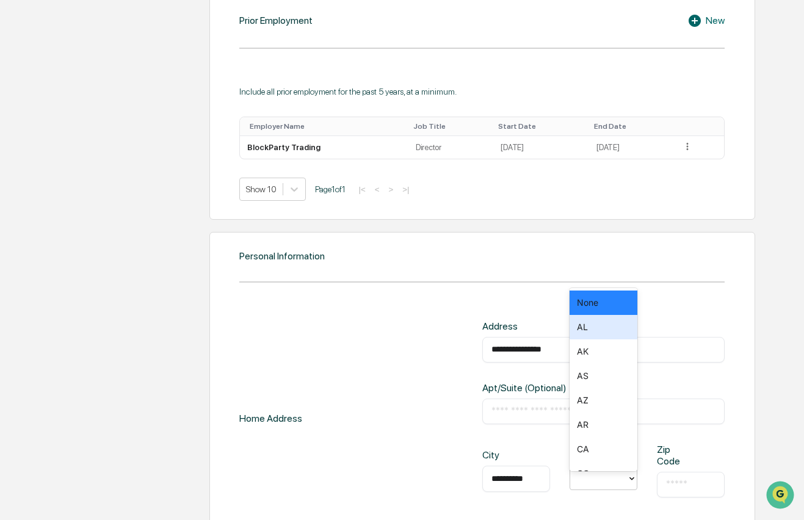
click at [603, 322] on div "AL" at bounding box center [604, 327] width 68 height 24
click at [679, 490] on input "text" at bounding box center [690, 485] width 49 height 12
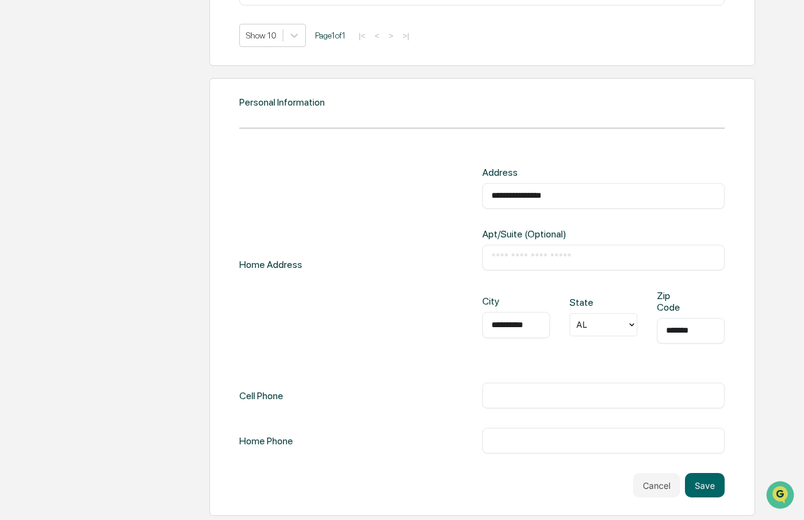
scroll to position [1141, 0]
type input "*******"
click at [523, 396] on input "text" at bounding box center [604, 394] width 224 height 12
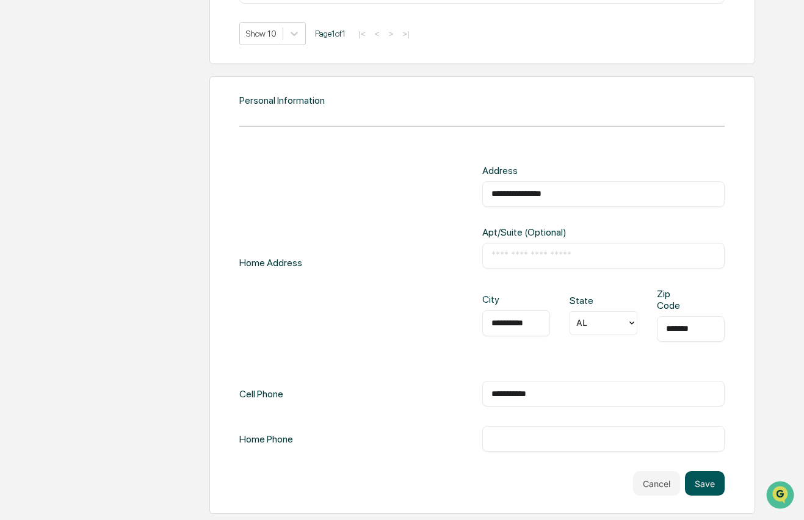
type input "**********"
click at [699, 487] on button "Save" at bounding box center [705, 483] width 40 height 24
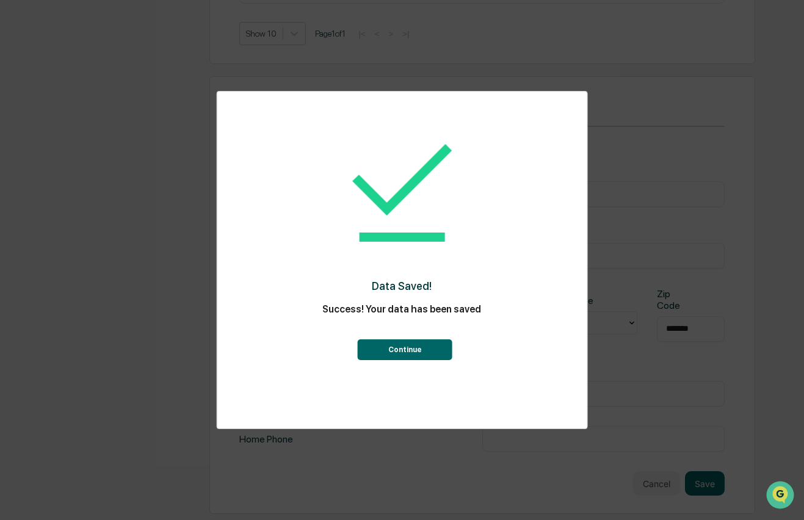
click at [418, 350] on button "Continue" at bounding box center [405, 350] width 95 height 21
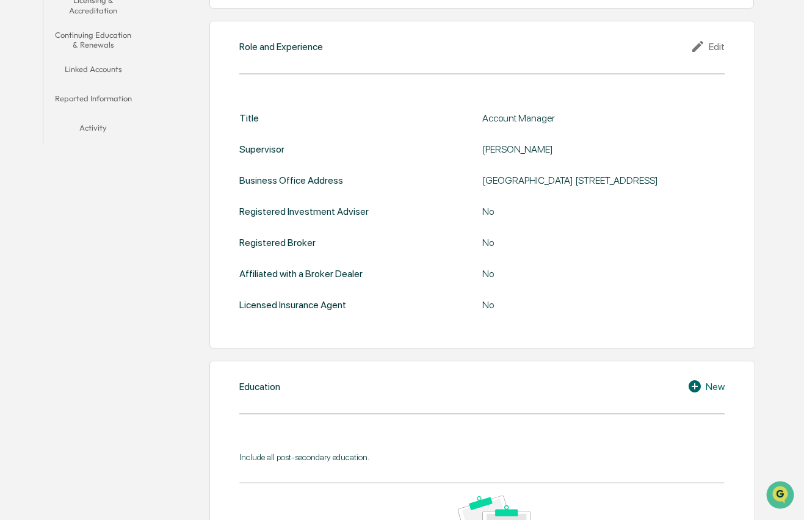
scroll to position [0, 0]
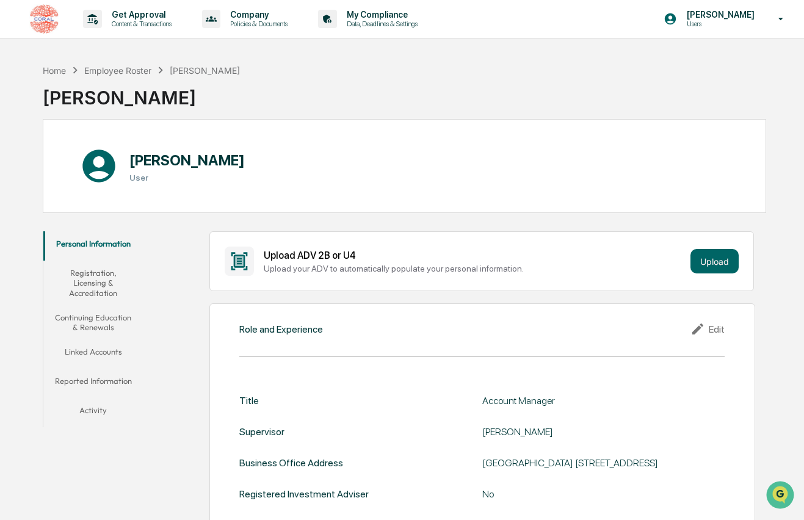
click at [100, 278] on button "Registration, Licensing & Accreditation" at bounding box center [93, 283] width 101 height 45
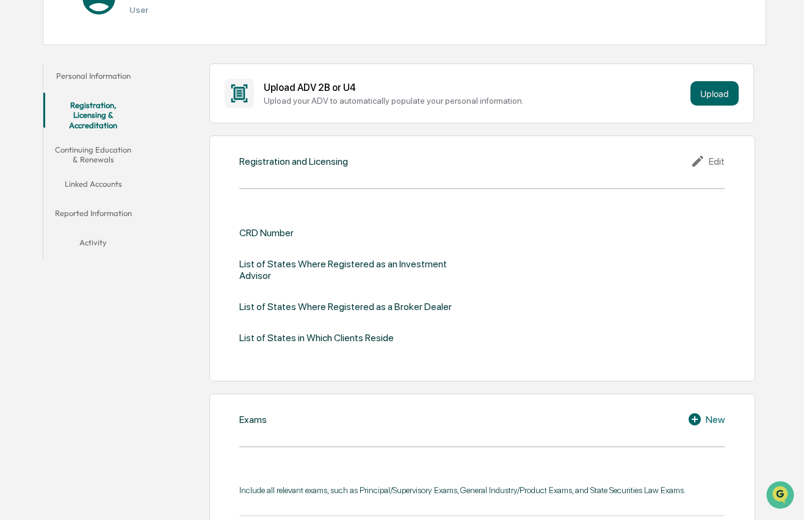
scroll to position [169, 0]
click at [710, 163] on div "Edit" at bounding box center [708, 160] width 34 height 15
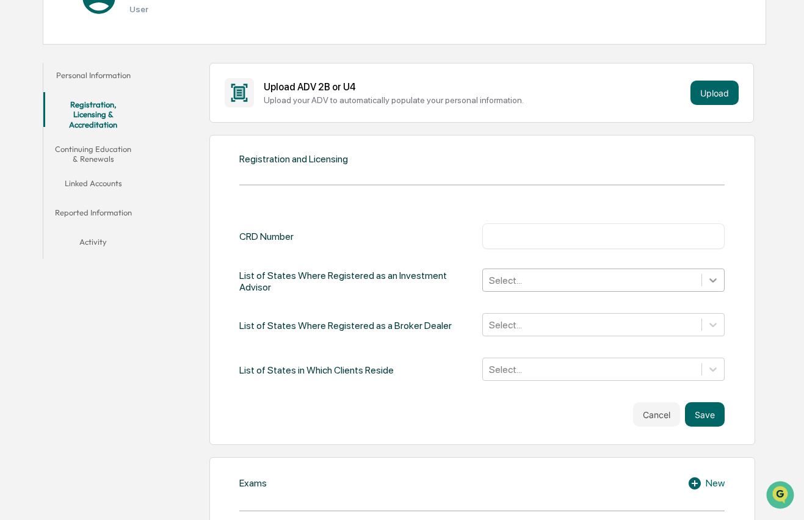
click at [712, 279] on icon at bounding box center [713, 281] width 7 height 4
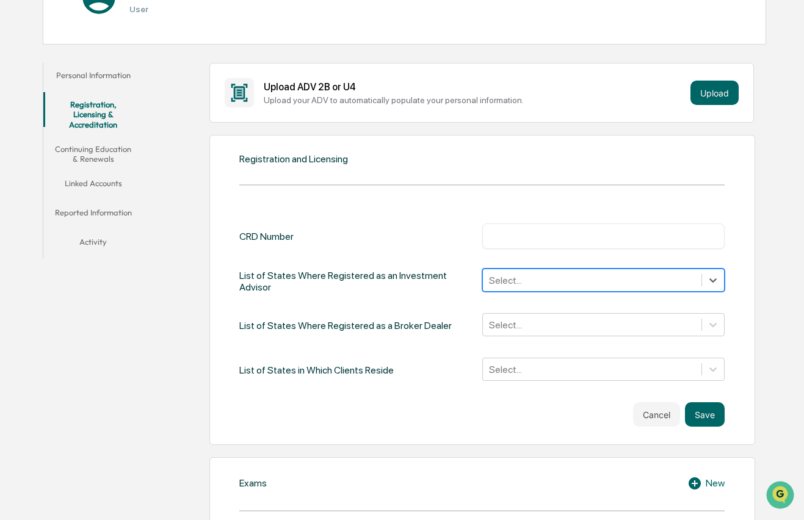
click at [658, 281] on div at bounding box center [592, 281] width 206 height 14
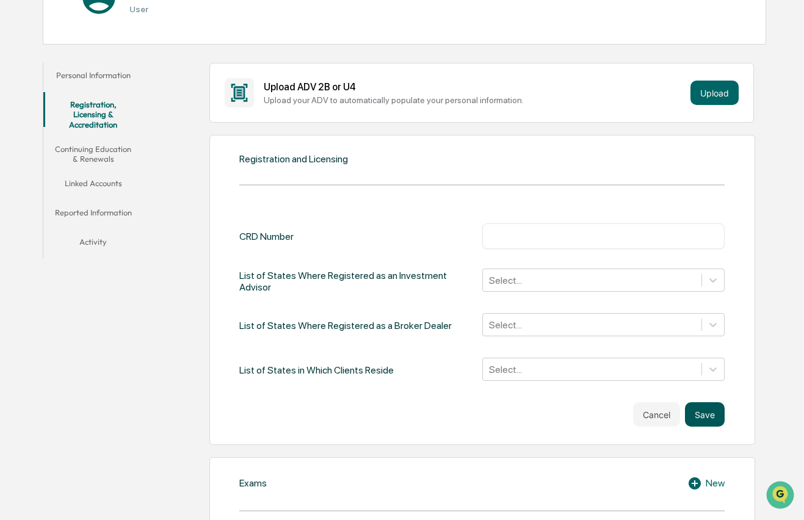
click at [708, 407] on button "Save" at bounding box center [705, 414] width 40 height 24
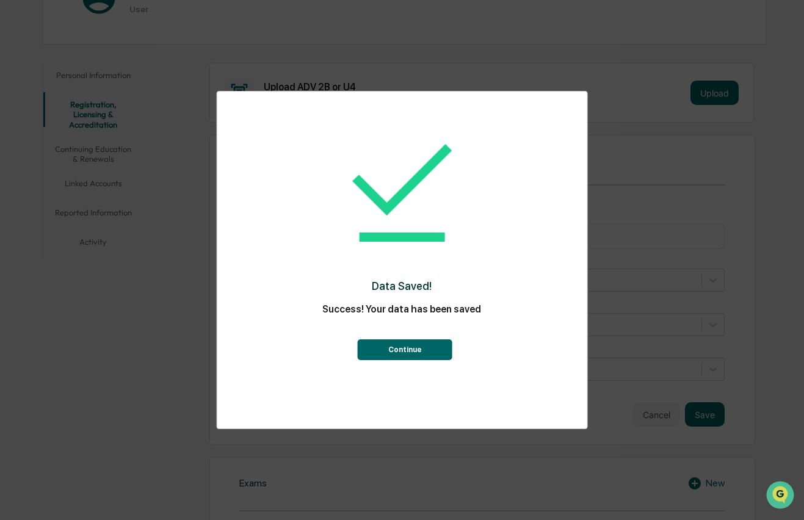
scroll to position [177, 0]
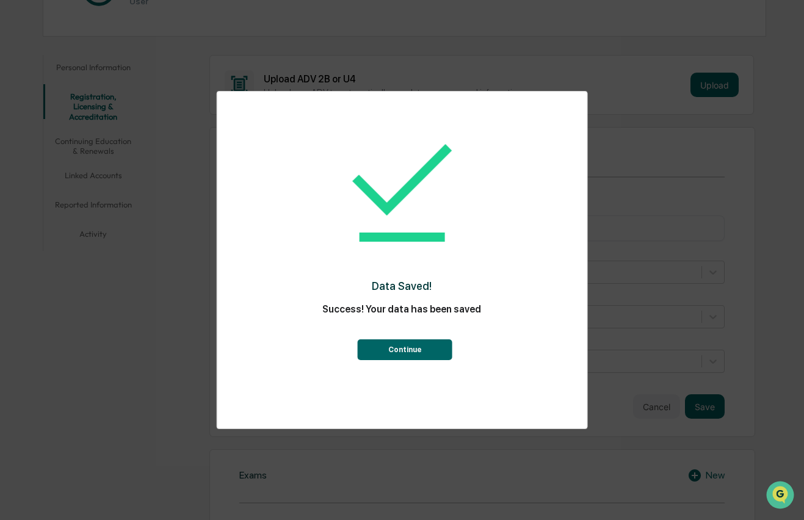
click at [434, 352] on button "Continue" at bounding box center [405, 350] width 95 height 21
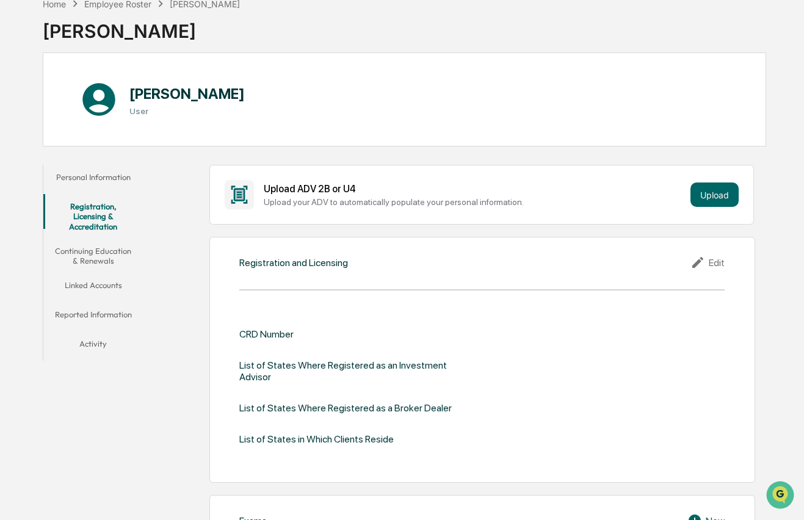
scroll to position [0, 0]
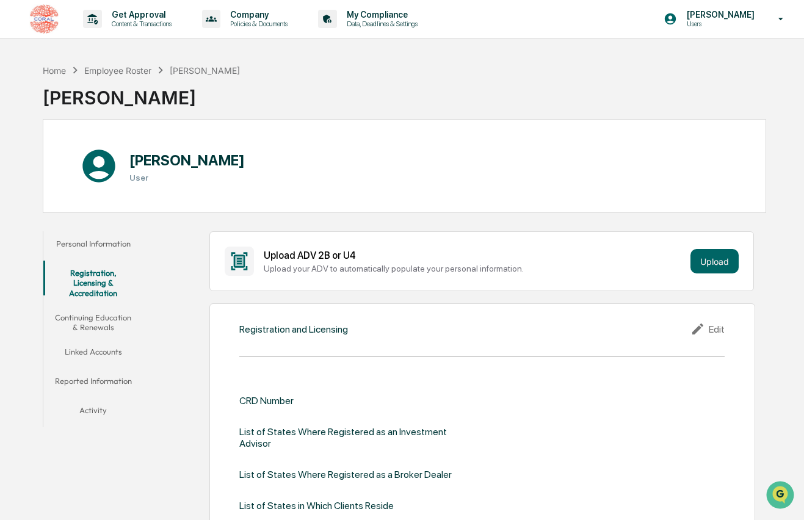
click at [107, 312] on button "Continuing Education & Renewals" at bounding box center [93, 322] width 101 height 35
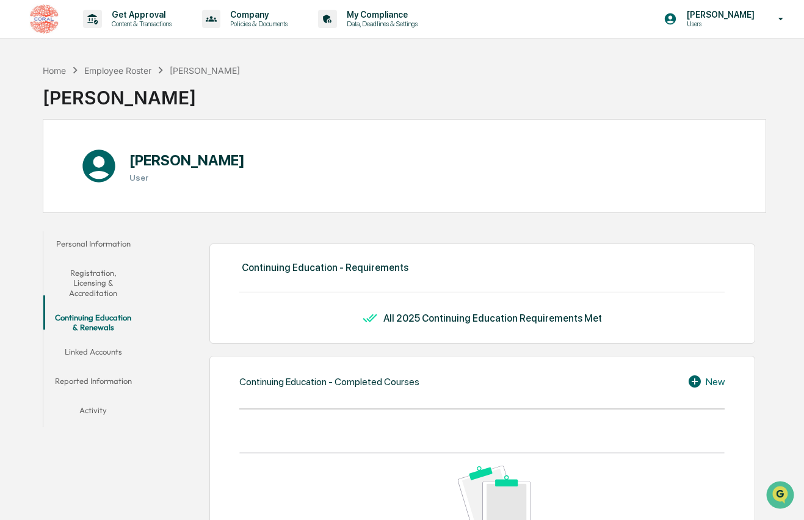
click at [105, 341] on button "Linked Accounts" at bounding box center [93, 354] width 101 height 29
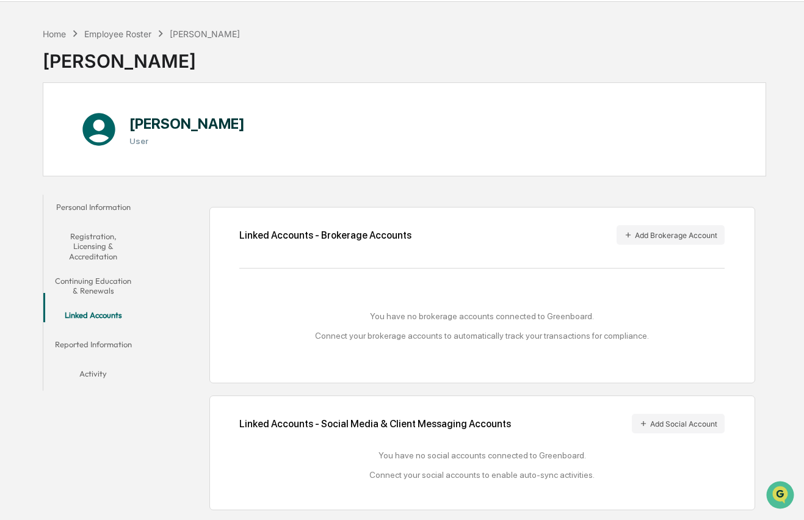
scroll to position [58, 0]
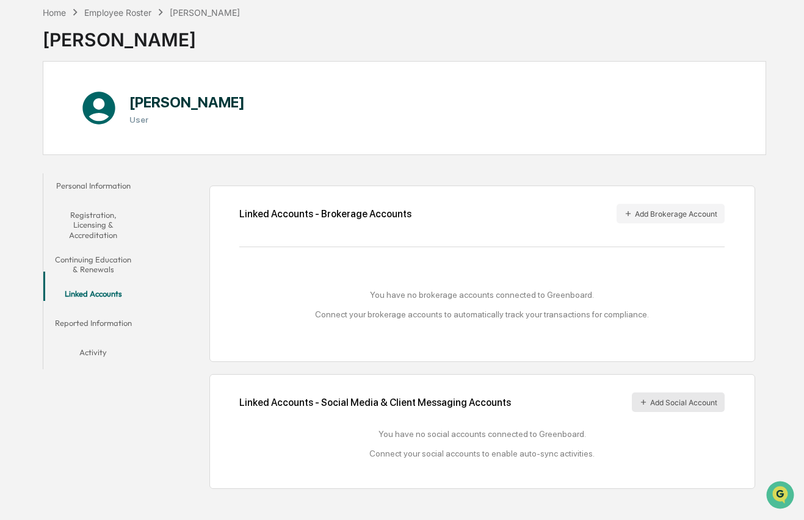
click at [671, 399] on button "Add Social Account" at bounding box center [678, 403] width 93 height 20
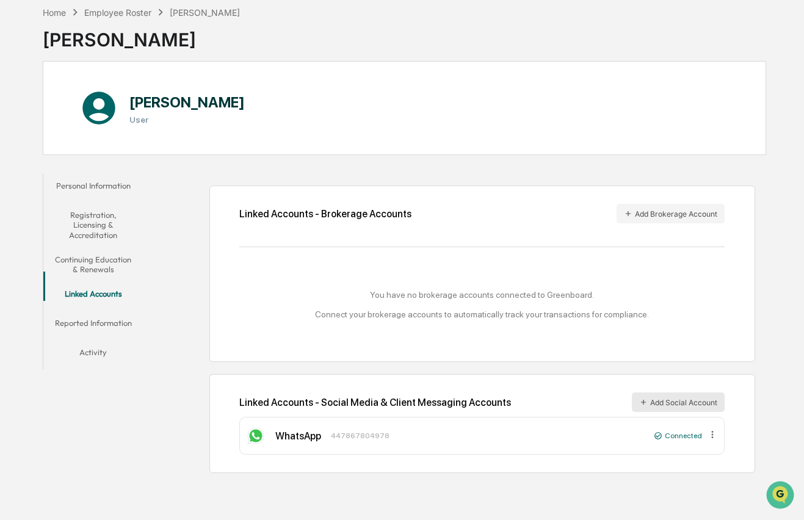
click at [679, 400] on button "Add Social Account" at bounding box center [678, 403] width 93 height 20
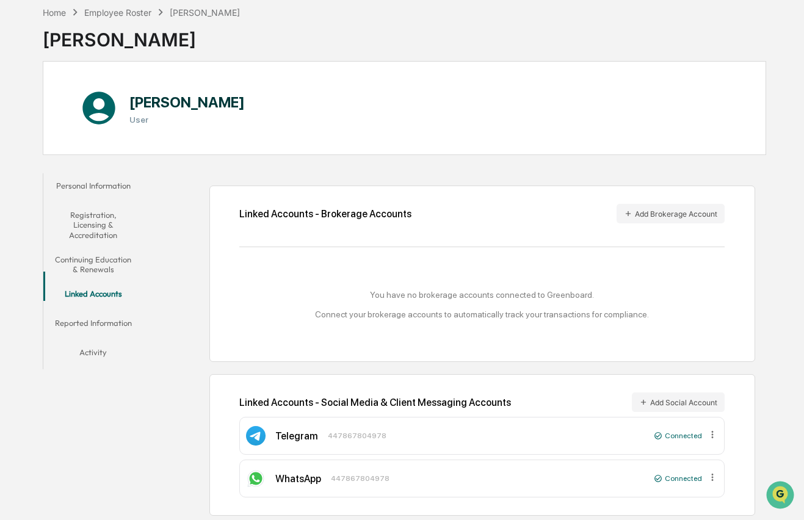
scroll to position [59, 0]
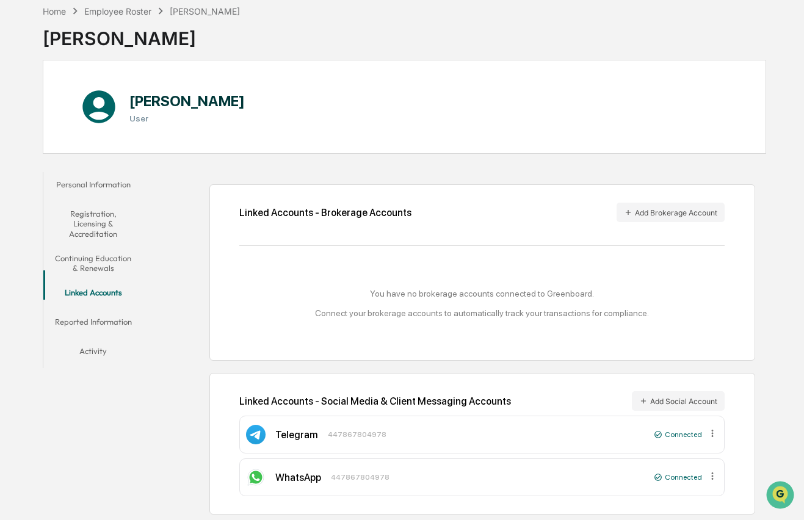
click at [118, 311] on button "Reported Information" at bounding box center [93, 324] width 101 height 29
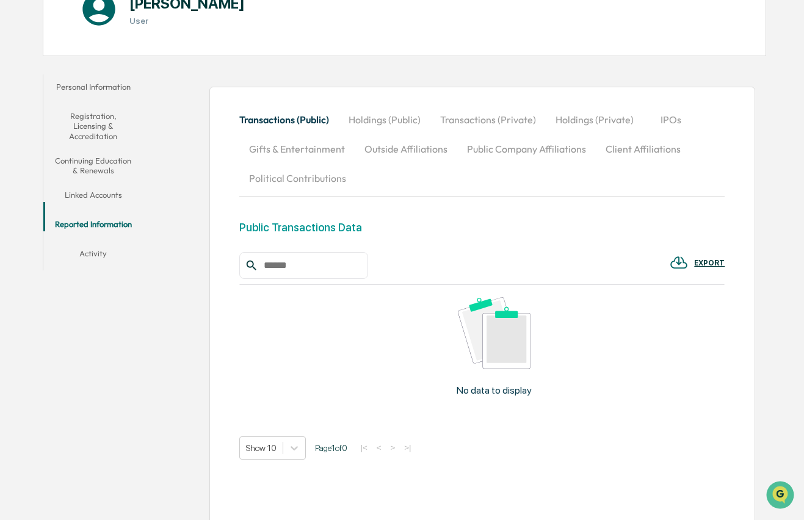
scroll to position [169, 0]
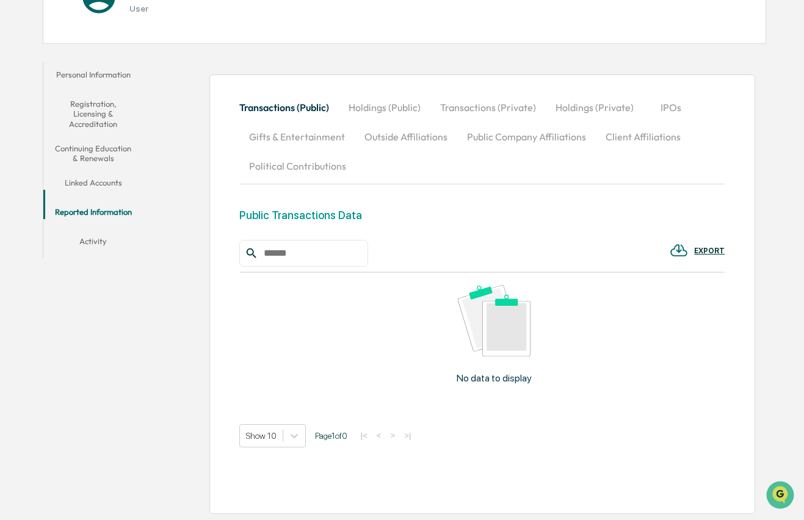
click at [388, 104] on button "Holdings (Public)" at bounding box center [385, 107] width 92 height 29
click at [473, 104] on button "Transactions (Private)" at bounding box center [488, 107] width 115 height 29
click at [573, 111] on button "Holdings (Private)" at bounding box center [595, 107] width 98 height 29
click at [664, 104] on button "IPOs" at bounding box center [671, 107] width 55 height 29
click at [328, 137] on button "Gifts & Entertainment" at bounding box center [296, 136] width 115 height 29
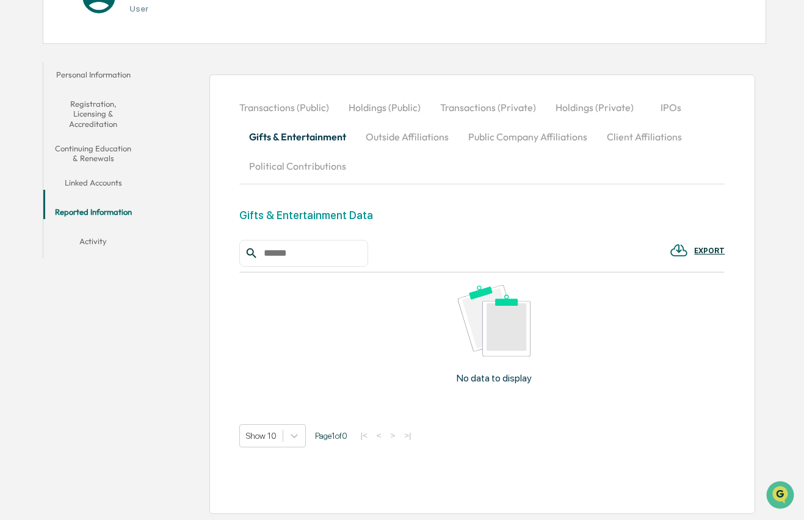
click at [399, 136] on button "Outside Affiliations" at bounding box center [407, 136] width 103 height 29
click at [497, 135] on button "Public Company Affiliations" at bounding box center [526, 136] width 139 height 29
click at [647, 133] on button "Client Affiliations" at bounding box center [643, 136] width 95 height 29
click at [313, 161] on button "Political Contributions" at bounding box center [297, 165] width 117 height 29
click at [304, 109] on button "Transactions (Public)" at bounding box center [289, 107] width 100 height 29
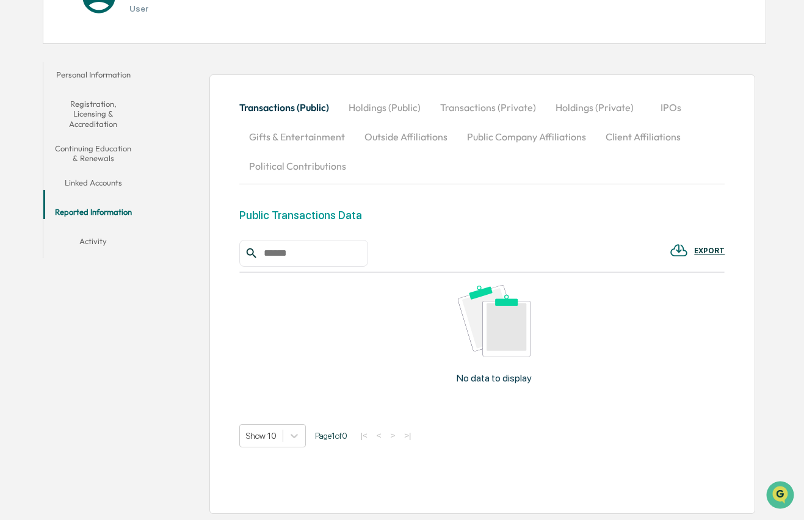
click at [384, 111] on button "Holdings (Public)" at bounding box center [385, 107] width 92 height 29
click at [595, 108] on button "Holdings (Private)" at bounding box center [596, 107] width 98 height 29
click at [103, 229] on button "Activity" at bounding box center [93, 243] width 101 height 29
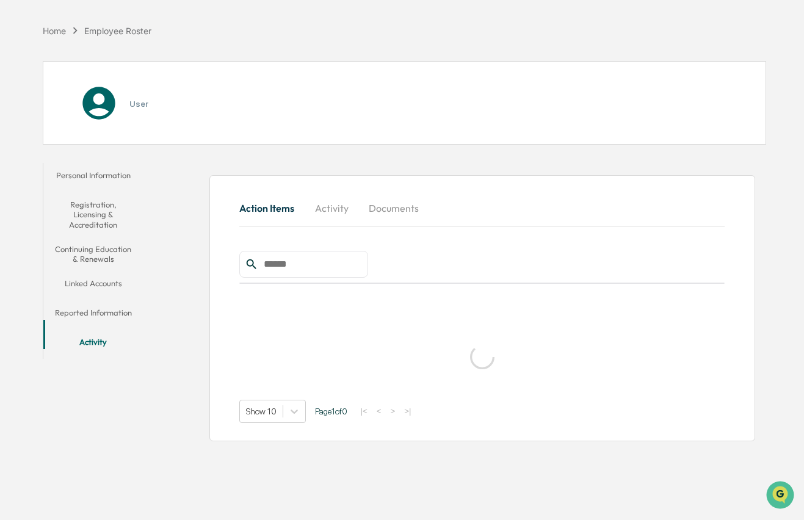
scroll to position [58, 0]
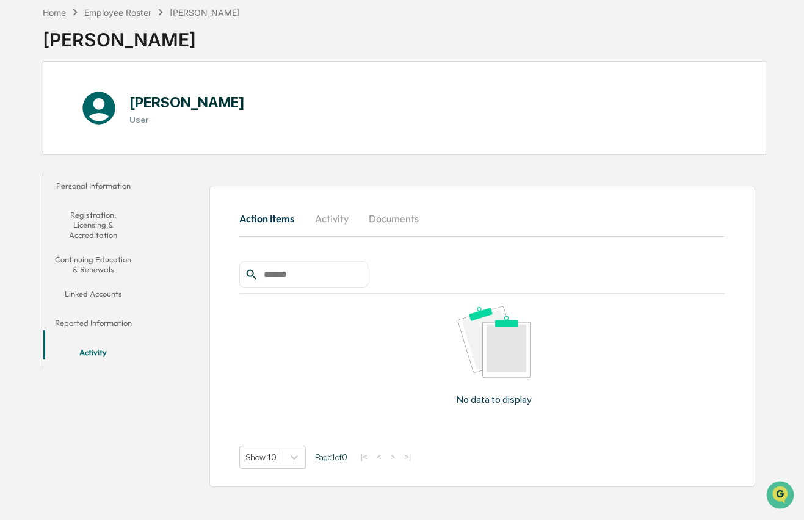
click at [100, 311] on button "Reported Information" at bounding box center [93, 325] width 101 height 29
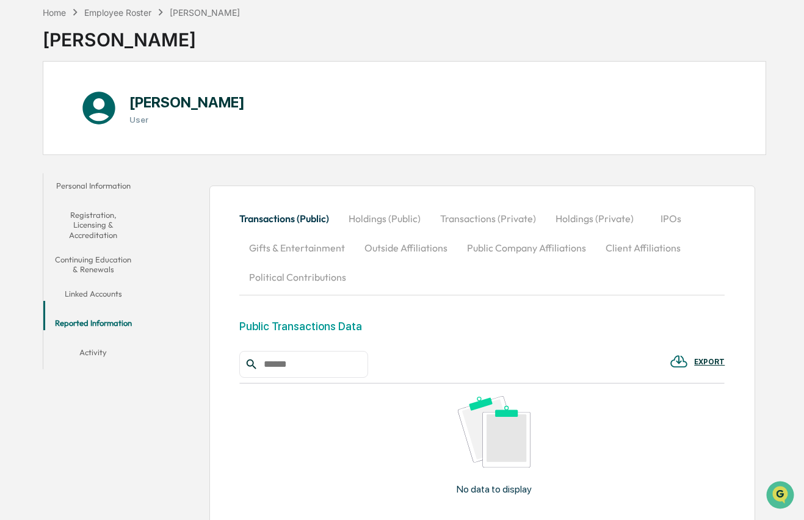
click at [583, 224] on button "Holdings (Private)" at bounding box center [595, 218] width 98 height 29
click at [373, 223] on button "Holdings (Public)" at bounding box center [385, 218] width 92 height 29
click at [518, 221] on button "Transactions (Private)" at bounding box center [488, 218] width 115 height 29
click at [592, 226] on button "Holdings (Private)" at bounding box center [595, 218] width 98 height 29
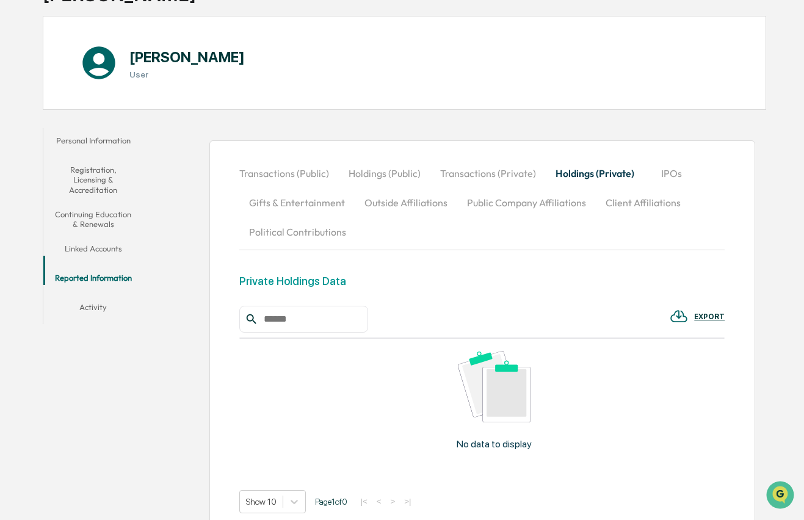
scroll to position [169, 0]
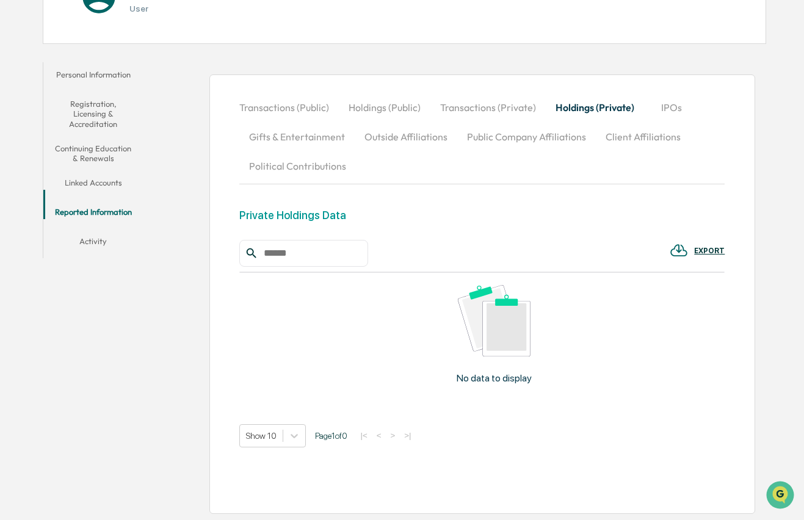
click at [101, 143] on button "Continuing Education & Renewals" at bounding box center [93, 153] width 101 height 35
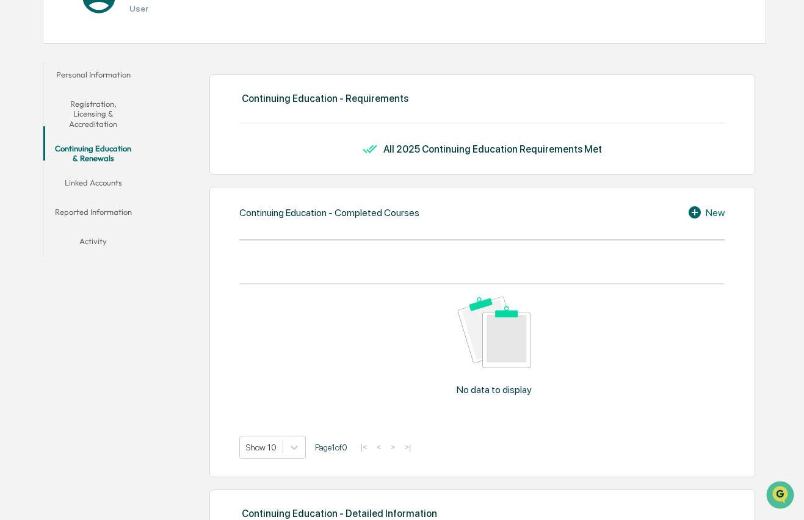
click at [109, 106] on button "Registration, Licensing & Accreditation" at bounding box center [93, 114] width 101 height 45
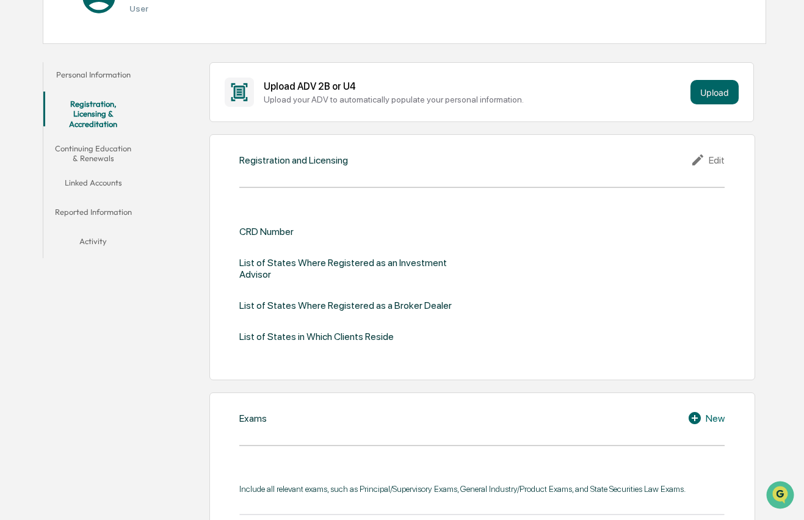
click at [105, 66] on button "Personal Information" at bounding box center [93, 76] width 101 height 29
